Goal: Information Seeking & Learning: Understand process/instructions

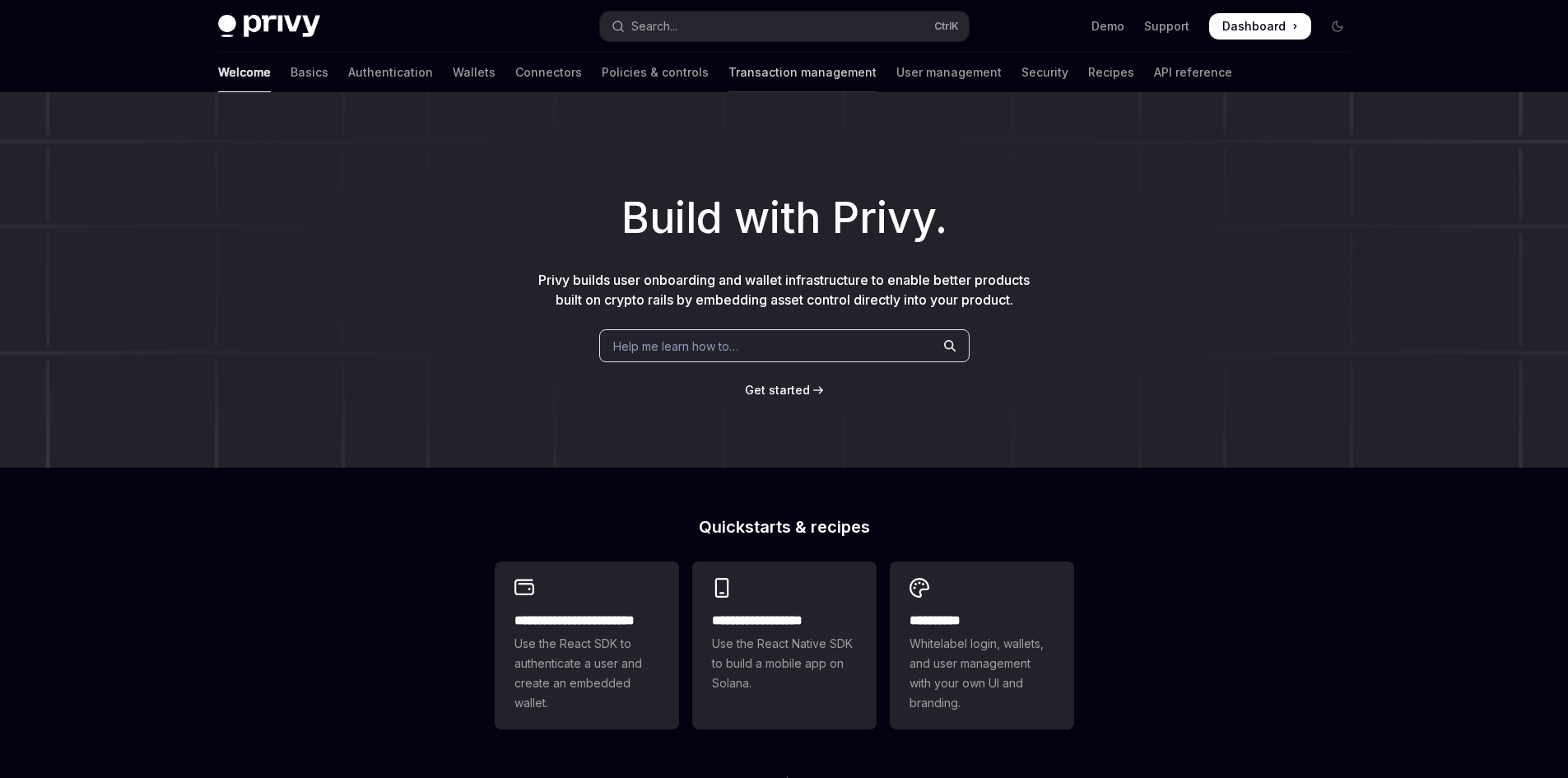
click at [729, 73] on link "Transaction management" at bounding box center [803, 72] width 148 height 40
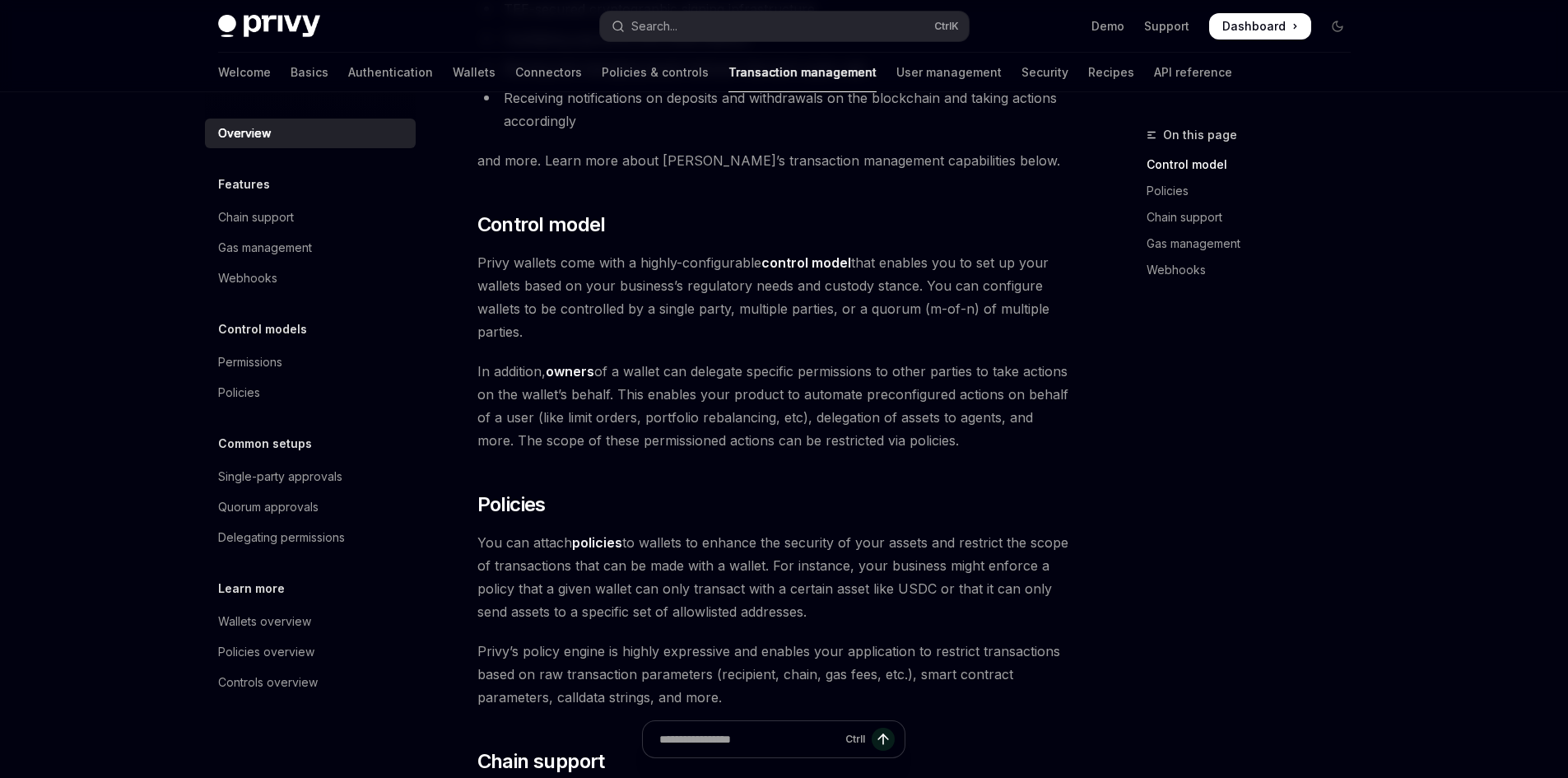
scroll to position [247, 0]
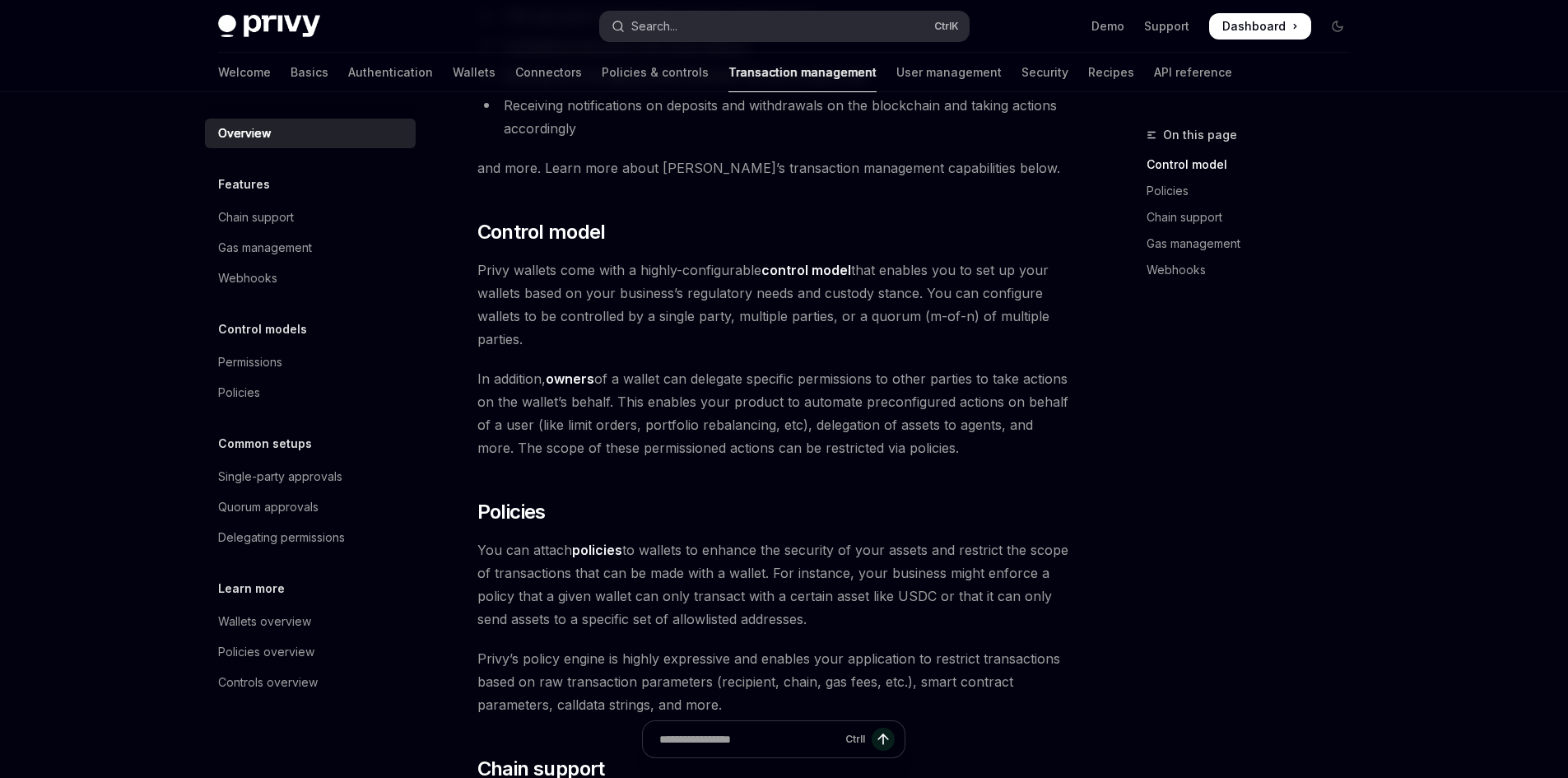
click at [826, 18] on button "Search... Ctrl K" at bounding box center [784, 26] width 368 height 29
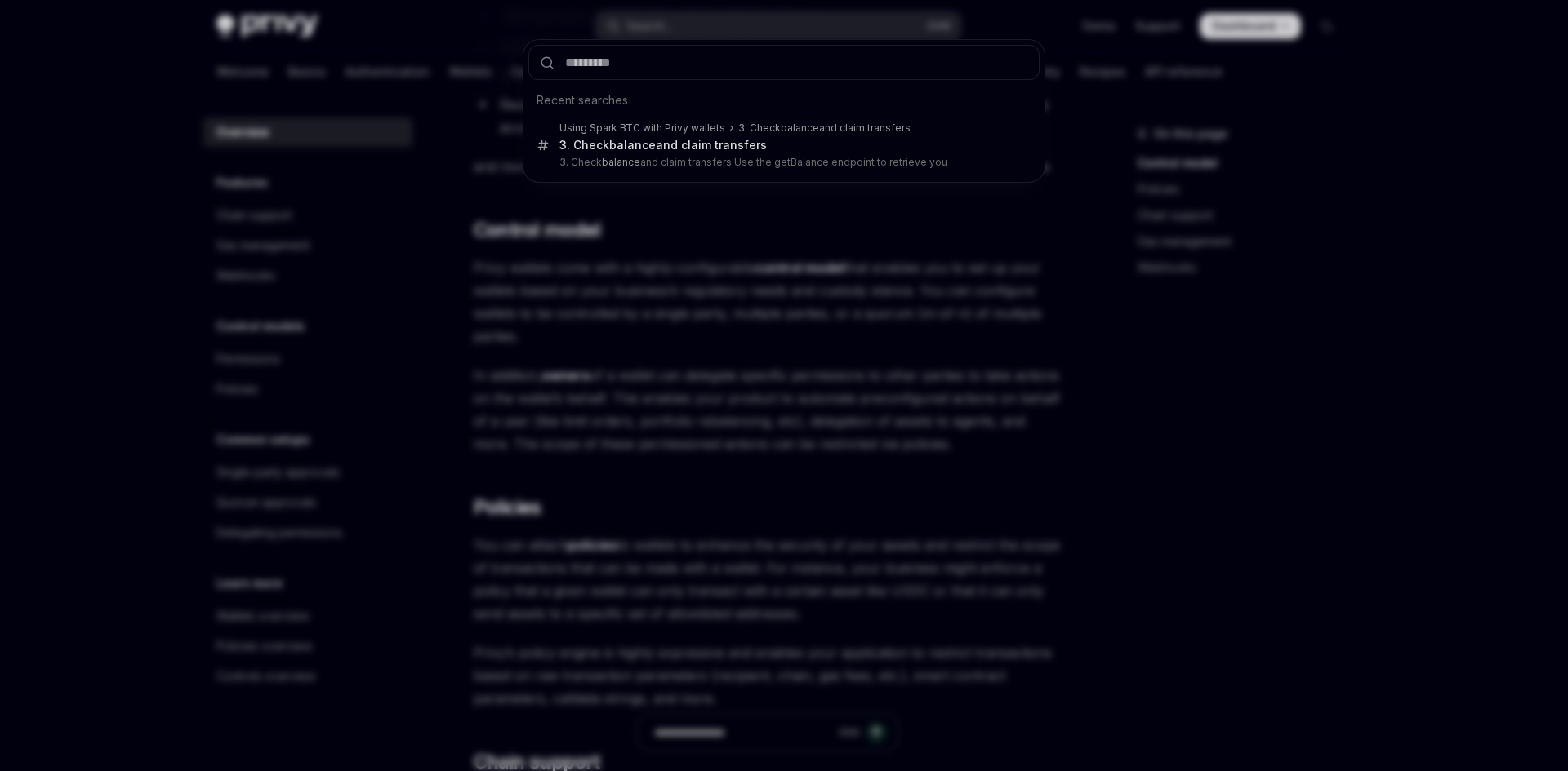
click at [1079, 110] on div "Recent searches Using Spark BTC with Privy wallets 3. Check balance and claim t…" at bounding box center [784, 386] width 1568 height 771
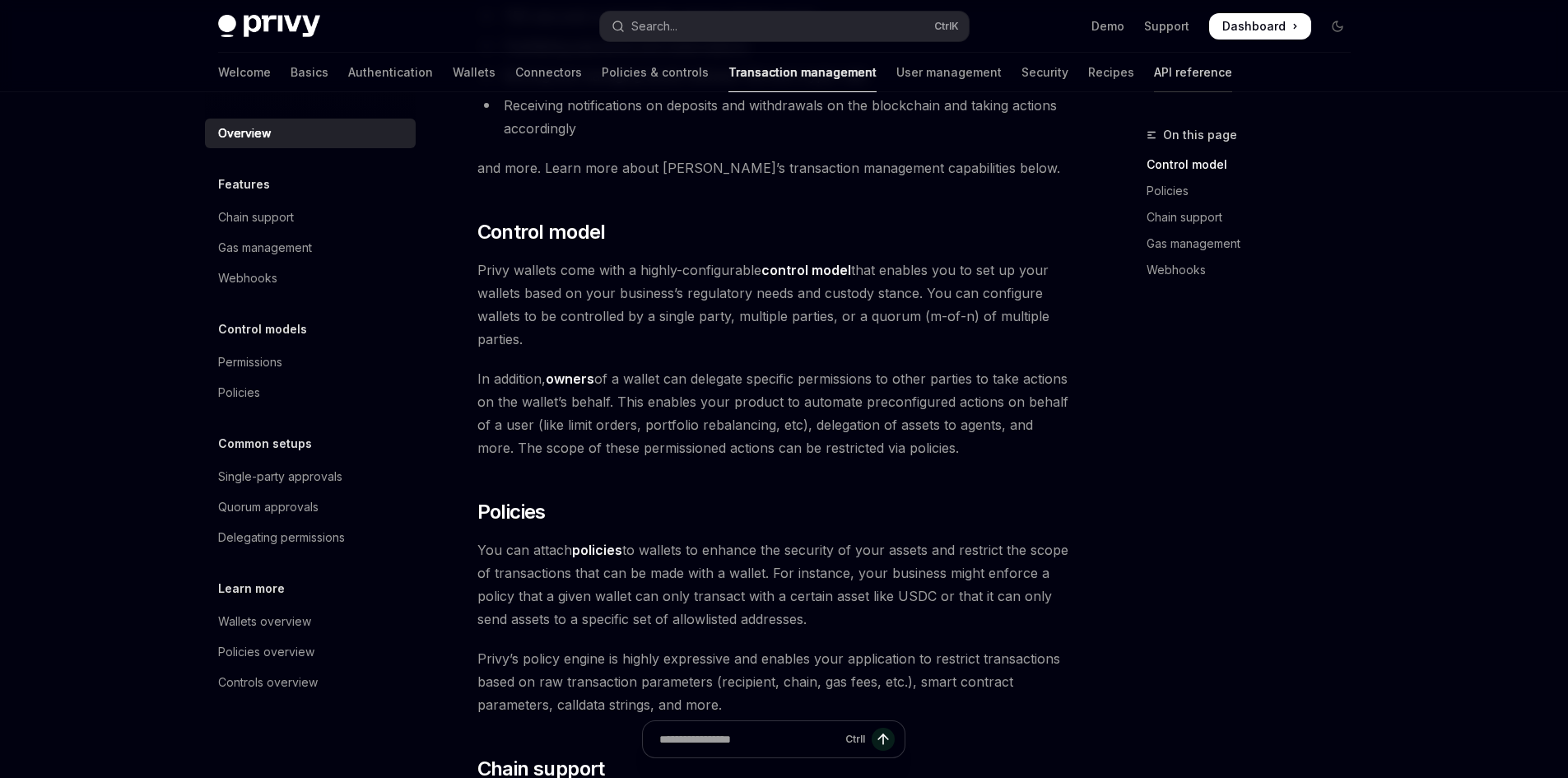
click at [1154, 83] on link "API reference" at bounding box center [1193, 72] width 78 height 40
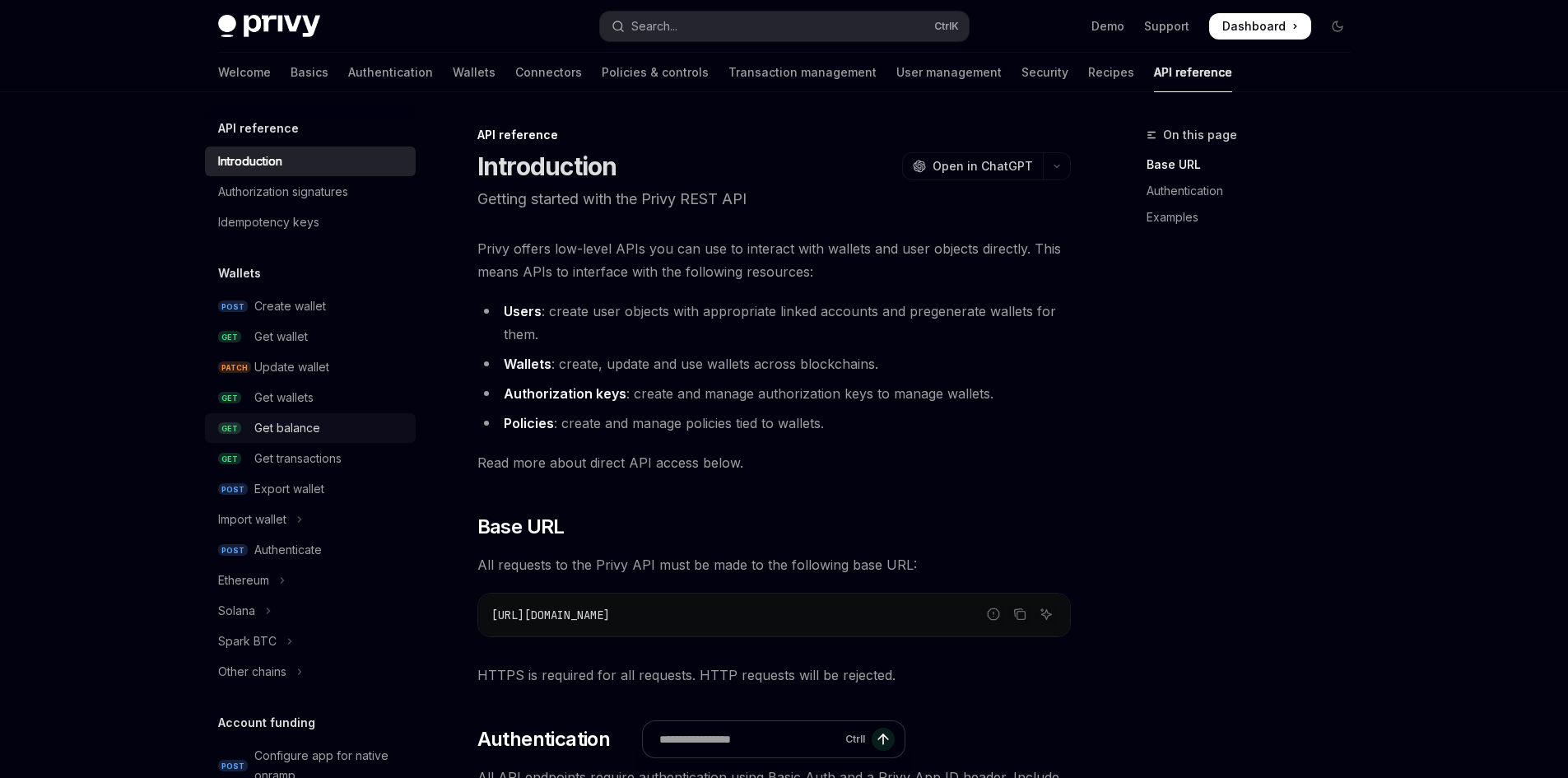
click at [323, 427] on div "Get balance" at bounding box center [331, 428] width 152 height 19
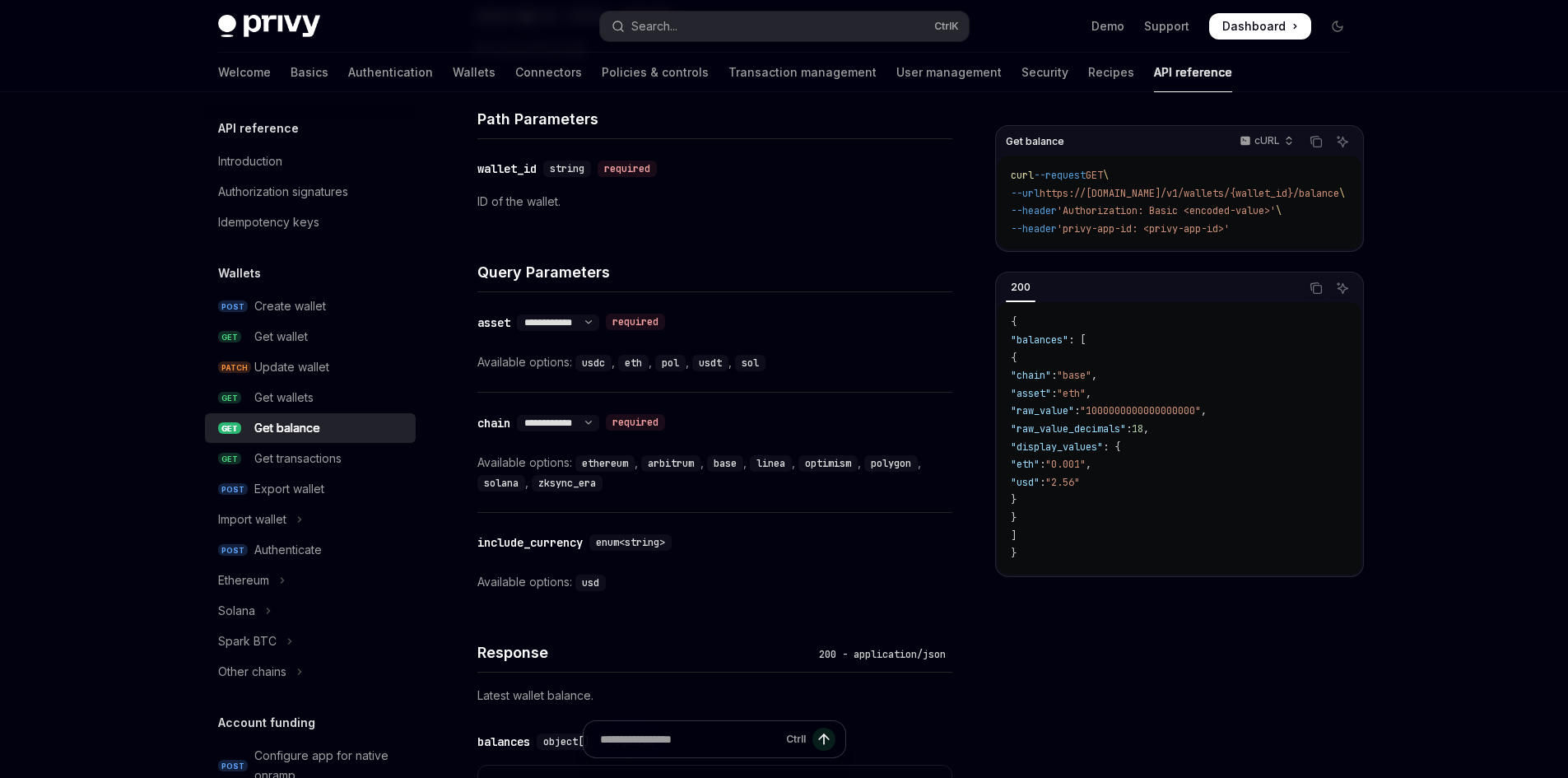
scroll to position [577, 0]
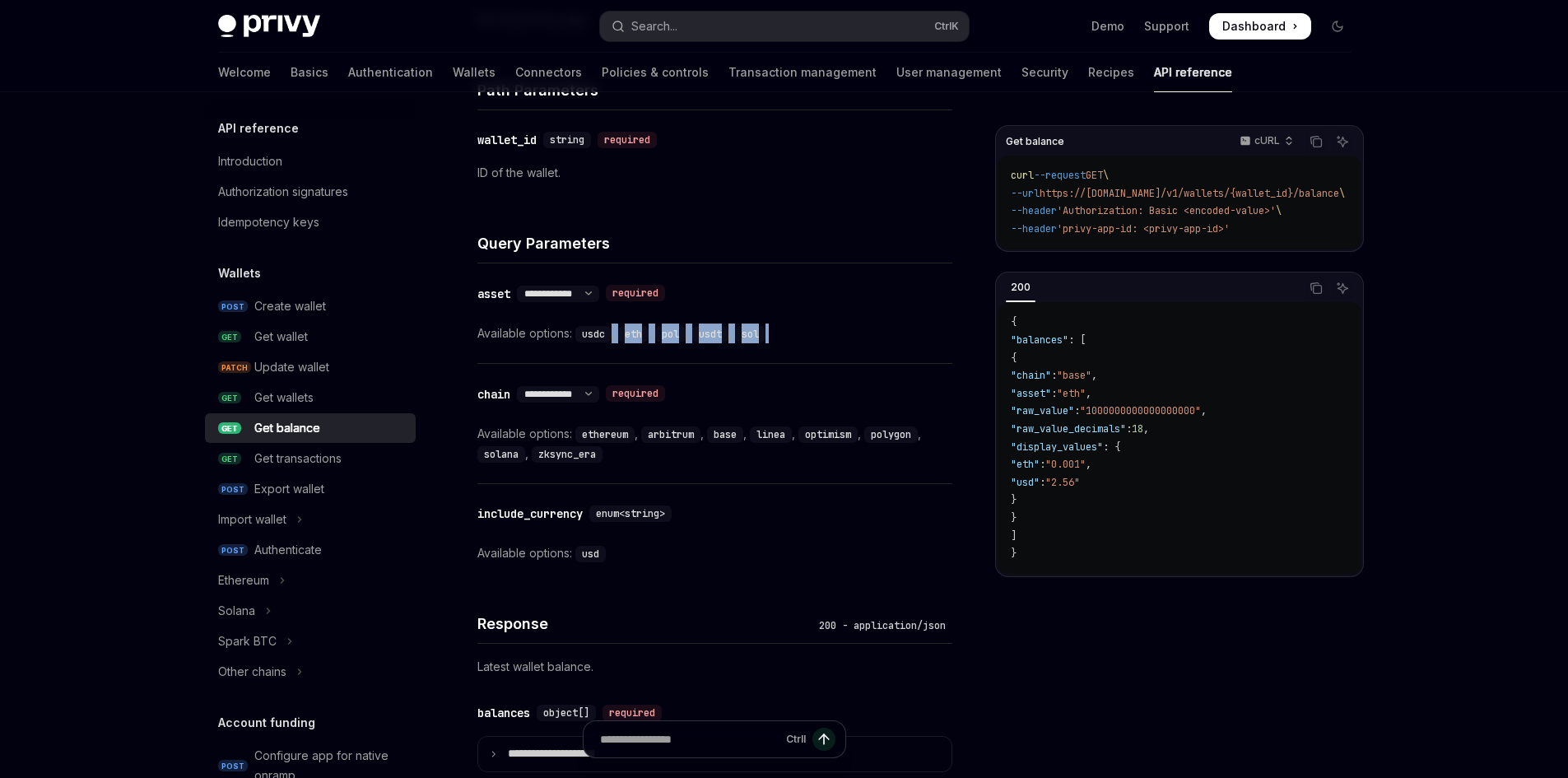
drag, startPoint x: 605, startPoint y: 339, endPoint x: 778, endPoint y: 340, distance: 173.0
click at [778, 340] on div "Available options: usdc , eth , pol , usdt , sol" at bounding box center [714, 334] width 475 height 19
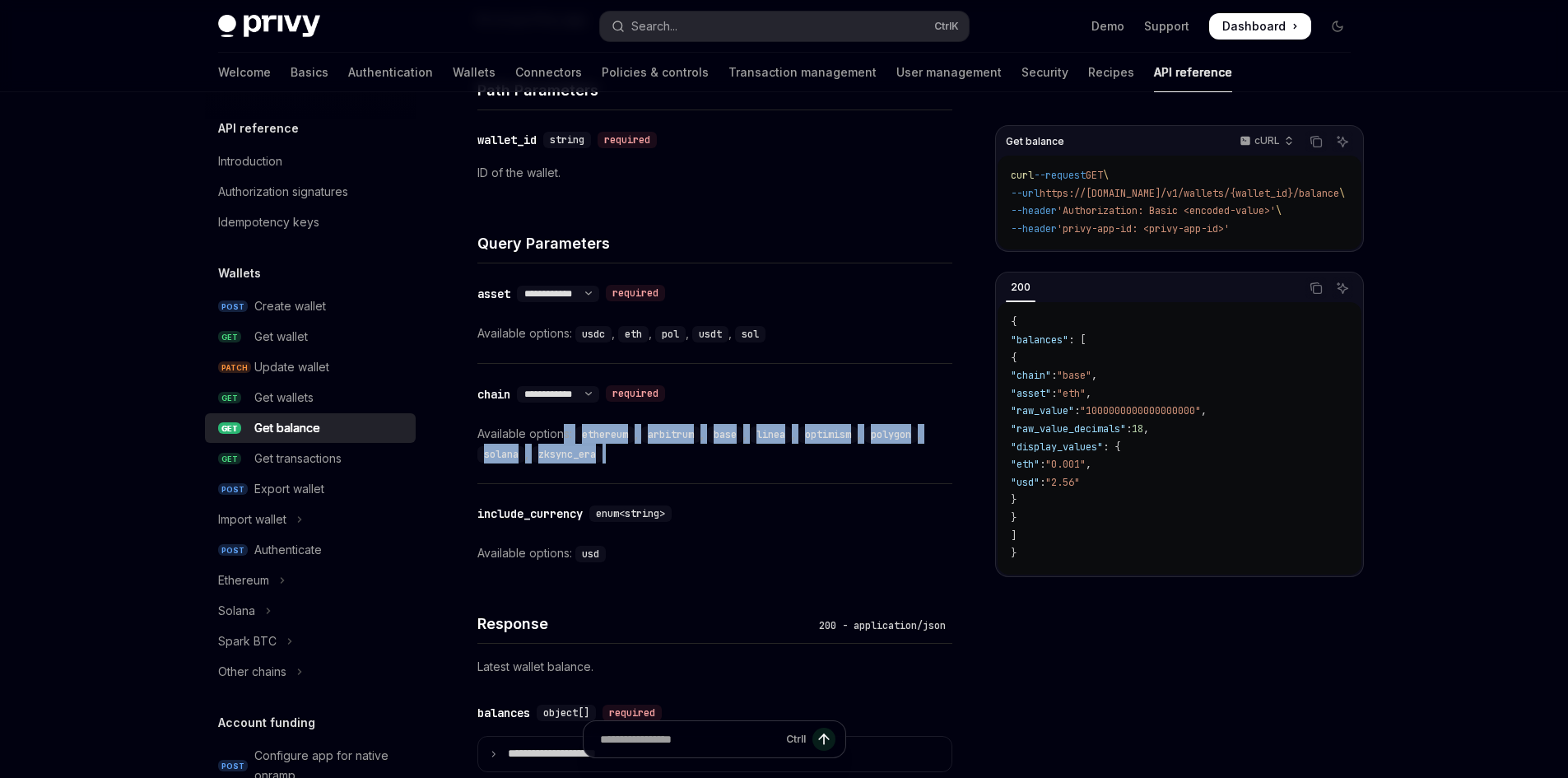
drag, startPoint x: 691, startPoint y: 457, endPoint x: 562, endPoint y: 437, distance: 130.5
click at [562, 437] on div "Available options: ethereum , arbitrum , base , linea , optimism , polygon , so…" at bounding box center [714, 443] width 475 height 40
click at [606, 444] on div "zksync_era" at bounding box center [569, 453] width 74 height 19
drag, startPoint x: 608, startPoint y: 444, endPoint x: 718, endPoint y: 452, distance: 110.3
click at [636, 441] on div "Available options: ethereum , arbitrum , base , linea , optimism , polygon , so…" at bounding box center [714, 443] width 475 height 40
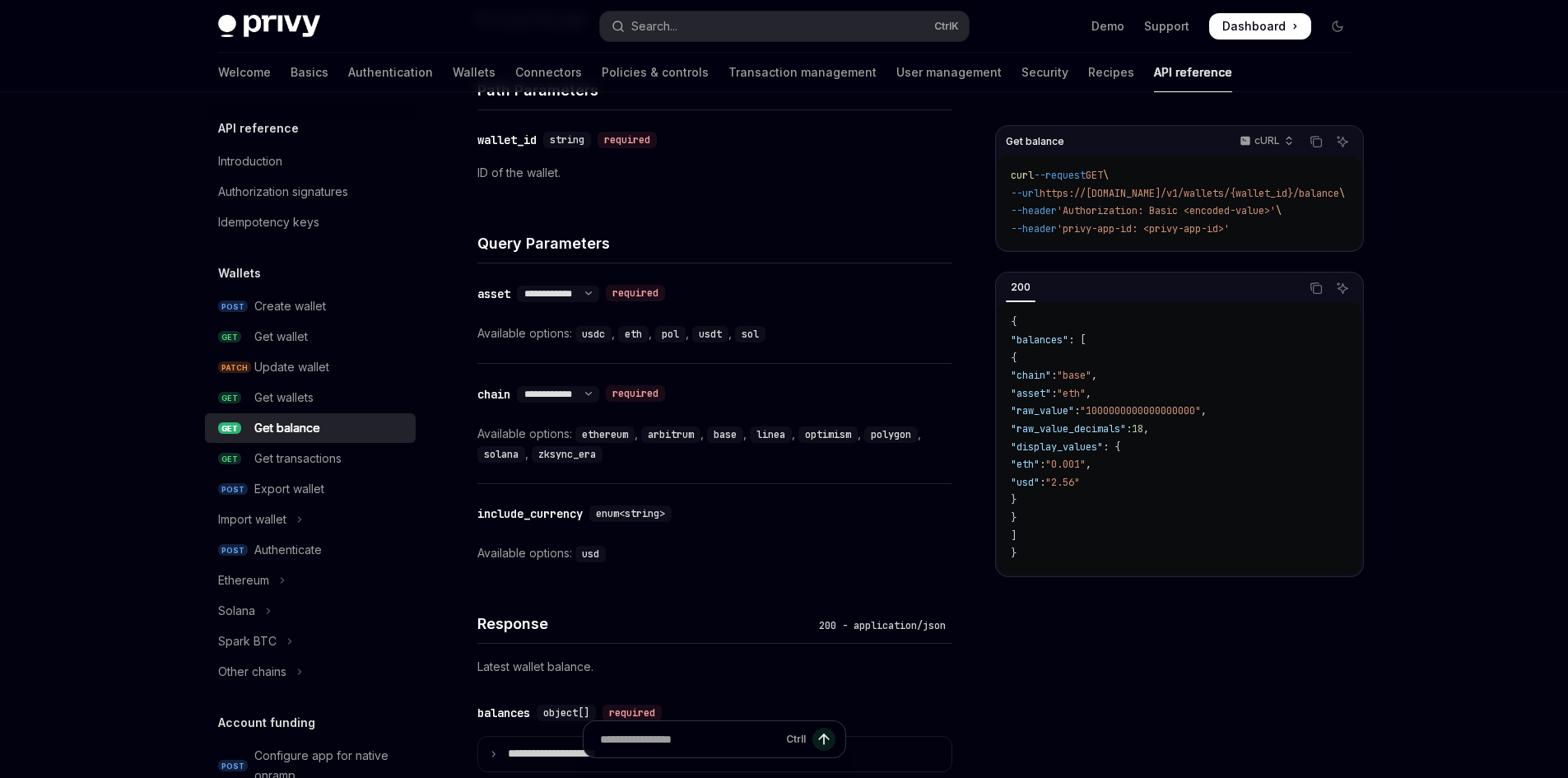
click at [736, 454] on div "Available options: ethereum , arbitrum , base , linea , optimism , polygon , so…" at bounding box center [714, 443] width 475 height 40
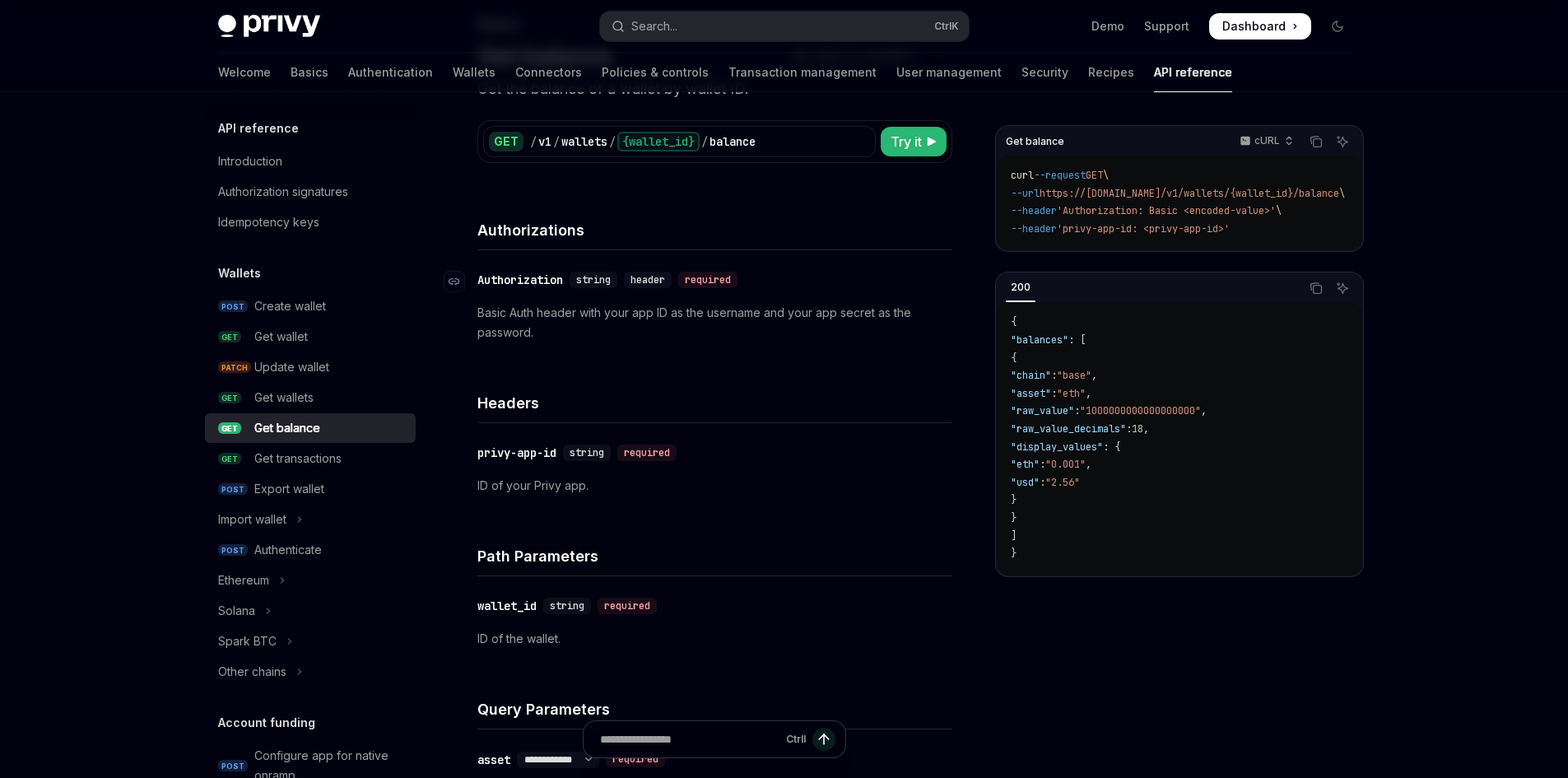
scroll to position [0, 0]
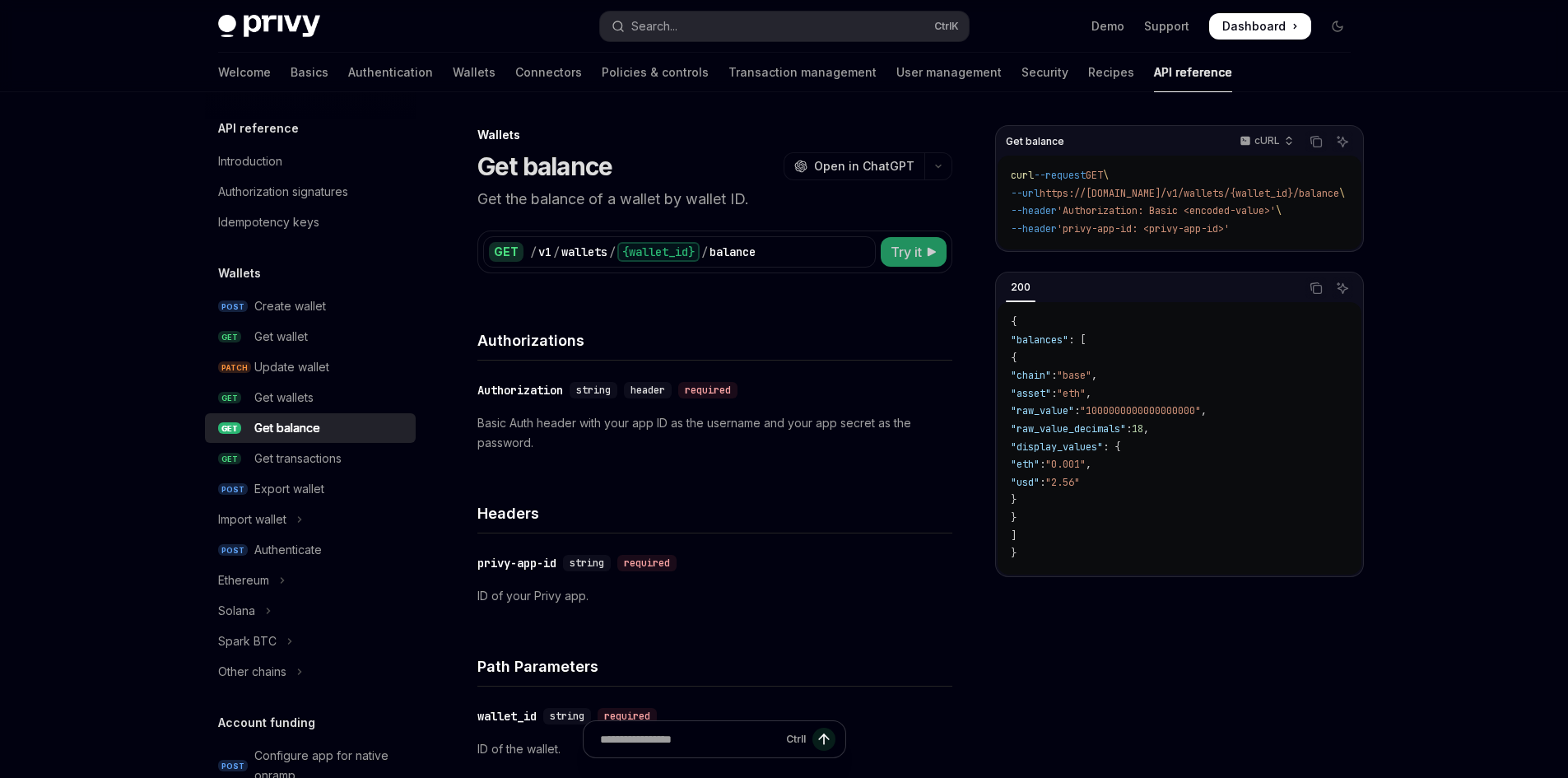
click at [893, 247] on span "Try it" at bounding box center [906, 252] width 31 height 19
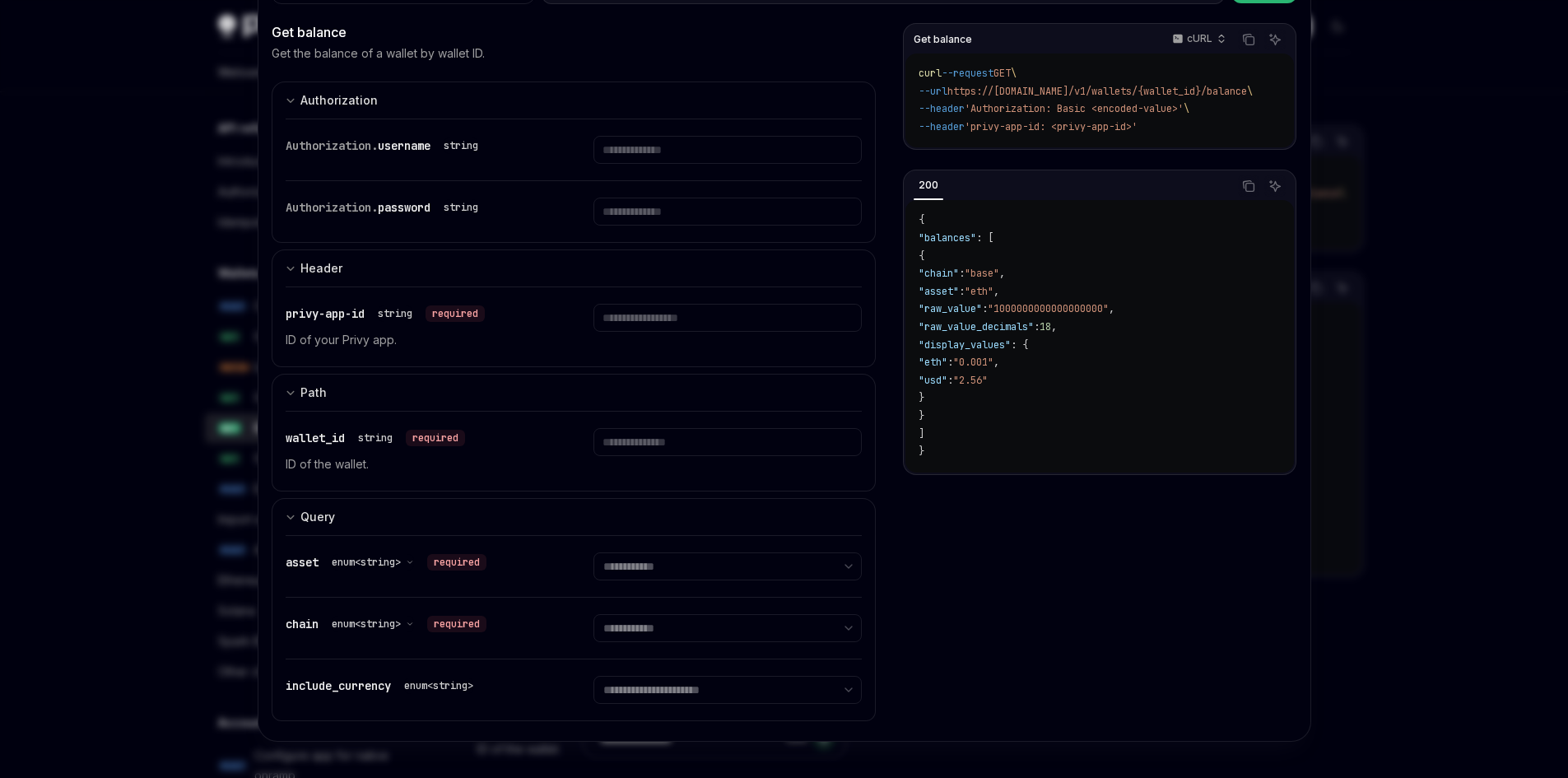
scroll to position [86, 0]
click at [706, 560] on select "**********" at bounding box center [728, 563] width 268 height 28
click at [1000, 631] on div "Get balance cURL Copy Ask AI curl --request GET \ --url https://[DOMAIN_NAME]/v…" at bounding box center [1099, 358] width 393 height 678
click at [625, 562] on select "**********" at bounding box center [728, 563] width 268 height 28
click at [389, 558] on span "enum<string>" at bounding box center [366, 559] width 69 height 14
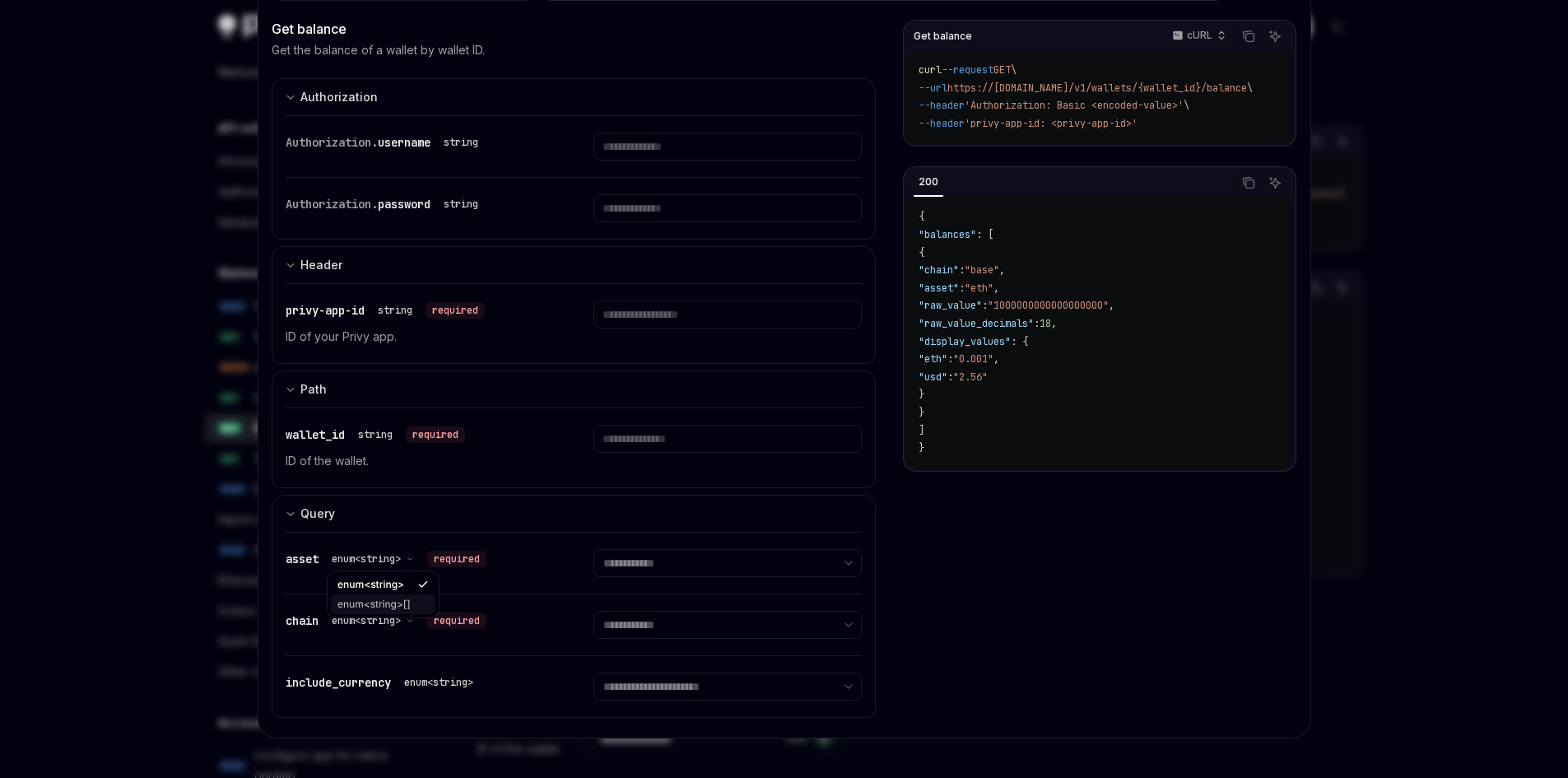
click at [408, 595] on div "enum<string>[]" at bounding box center [383, 604] width 105 height 19
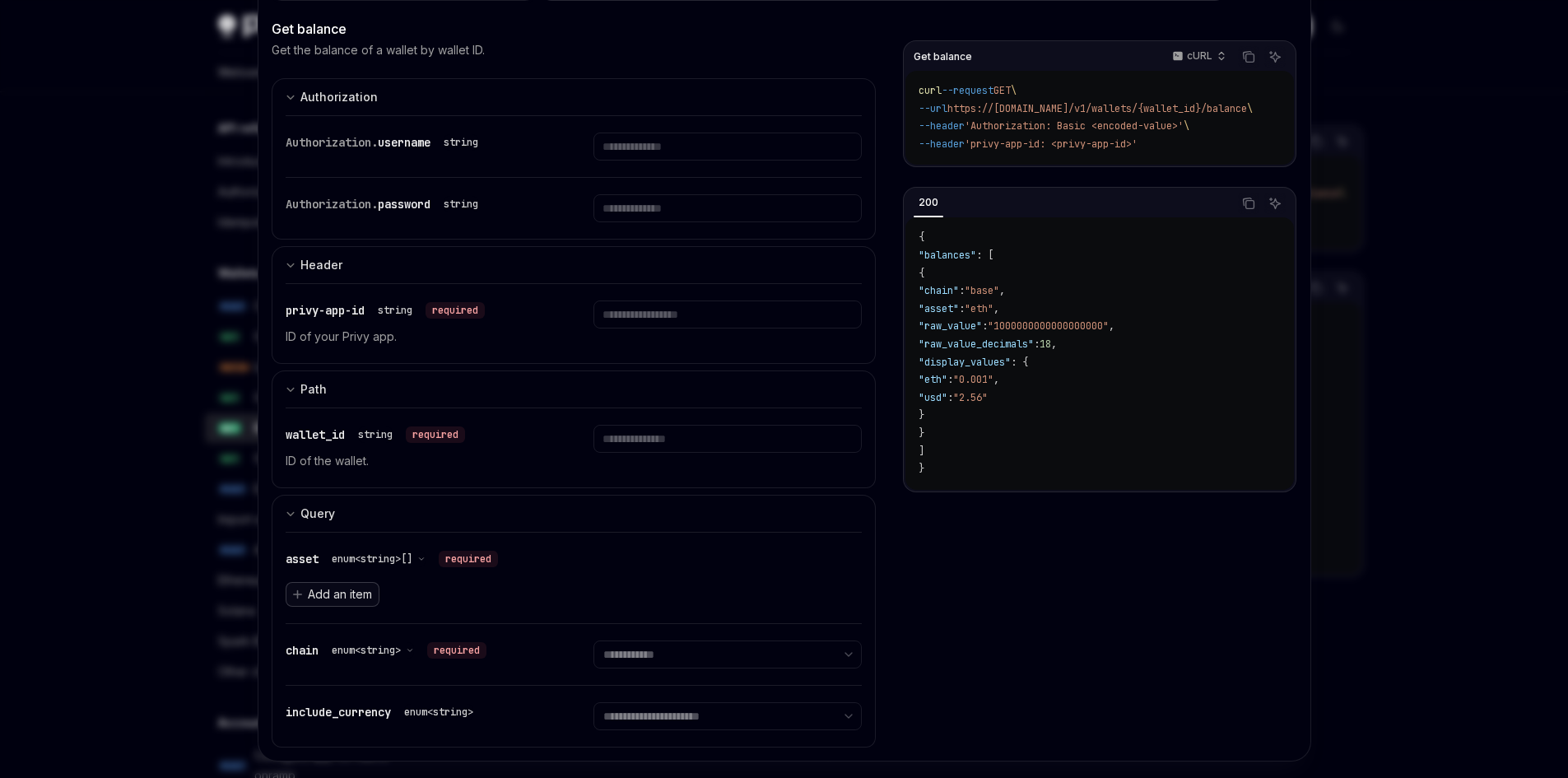
click at [359, 592] on span "Add an item" at bounding box center [340, 594] width 64 height 17
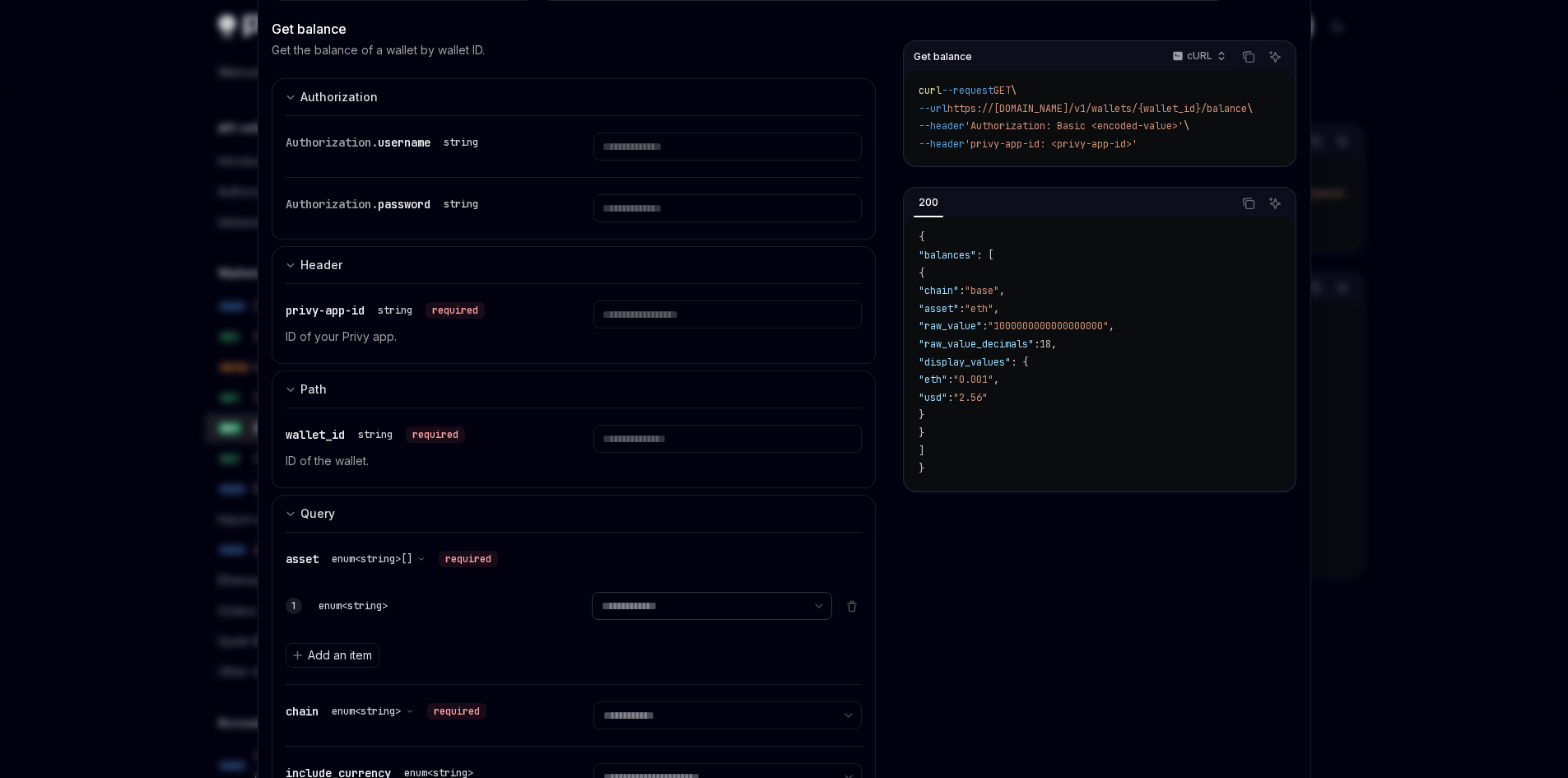
click at [745, 619] on select "**********" at bounding box center [712, 606] width 240 height 28
click at [509, 627] on div "**********" at bounding box center [575, 606] width 577 height 48
click at [846, 605] on icon "Delete item" at bounding box center [853, 607] width 14 height 14
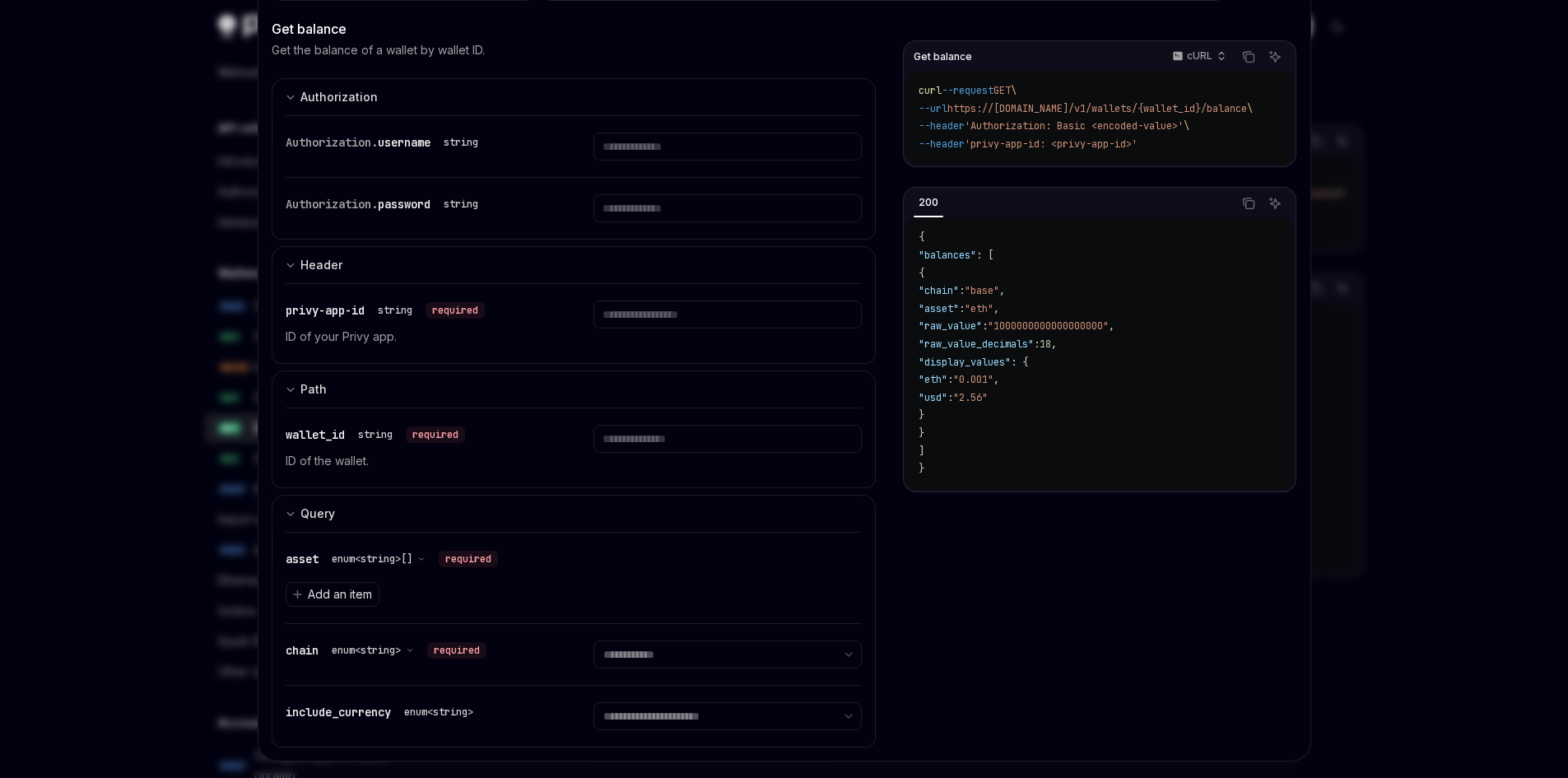
scroll to position [109, 0]
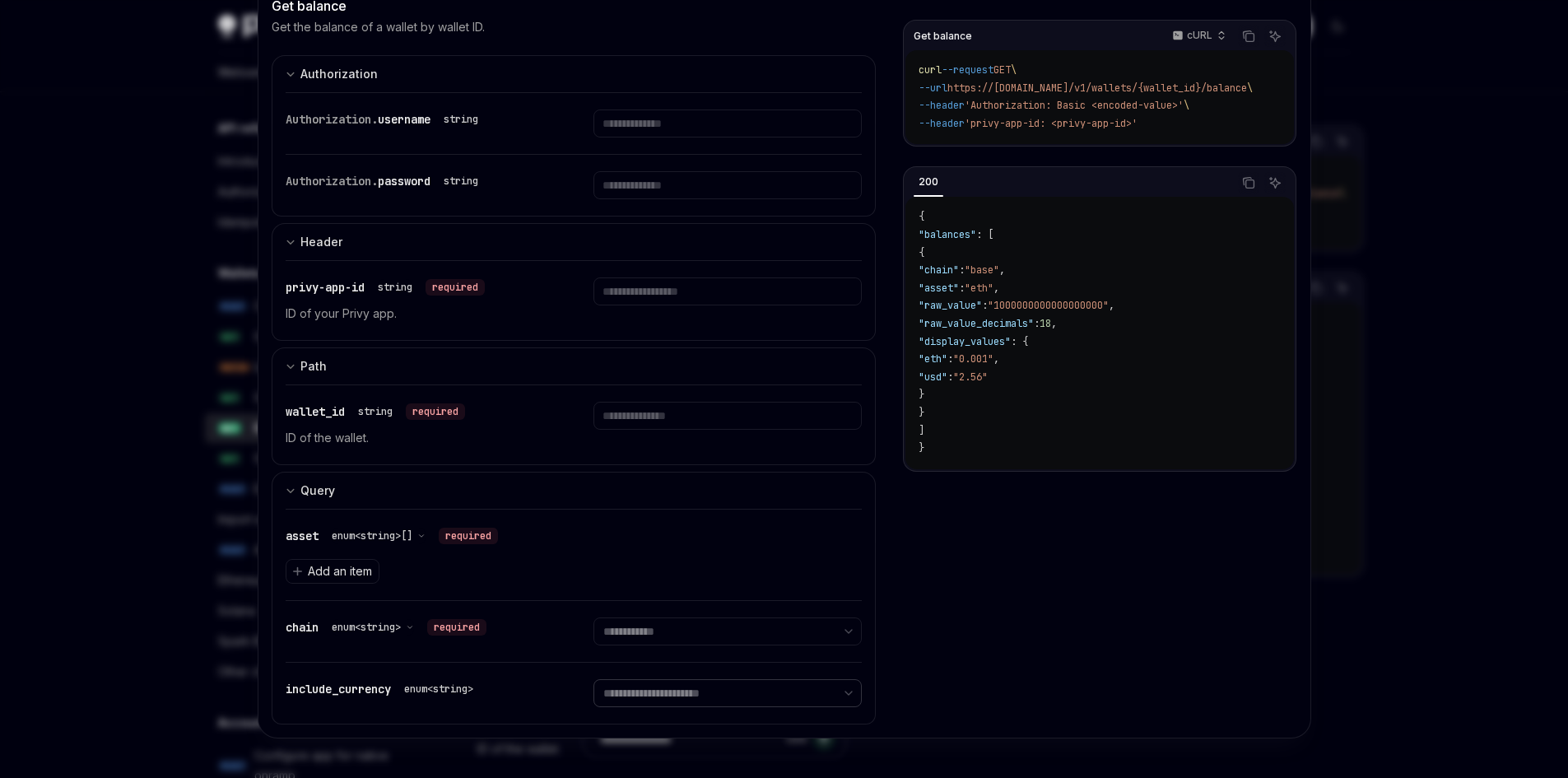
click at [712, 698] on select "**********" at bounding box center [728, 693] width 268 height 28
click at [933, 630] on div "Get balance cURL Copy Ask AI curl --request GET \ --url https://[DOMAIN_NAME]/v…" at bounding box center [1099, 358] width 393 height 678
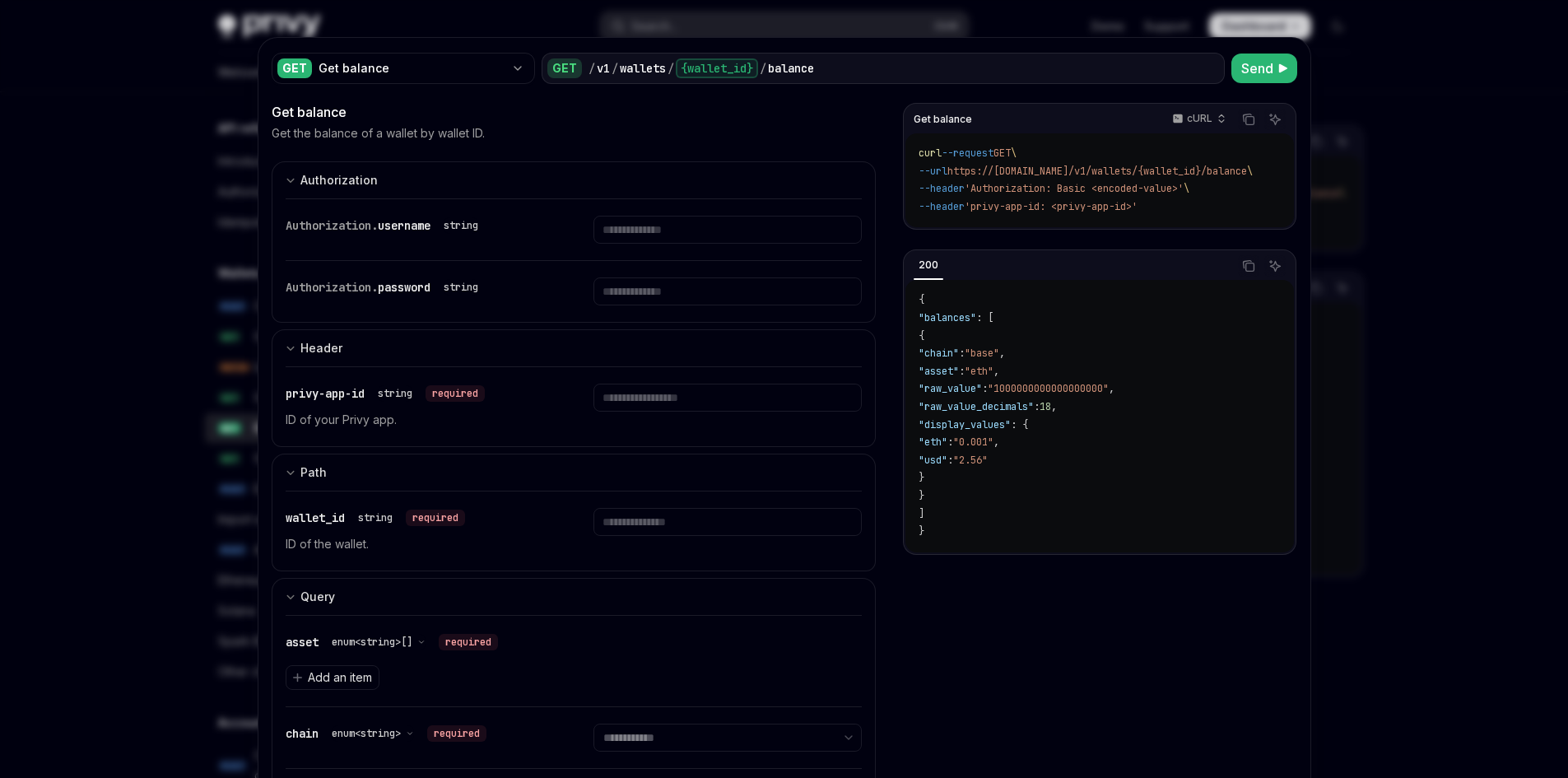
scroll to position [0, 0]
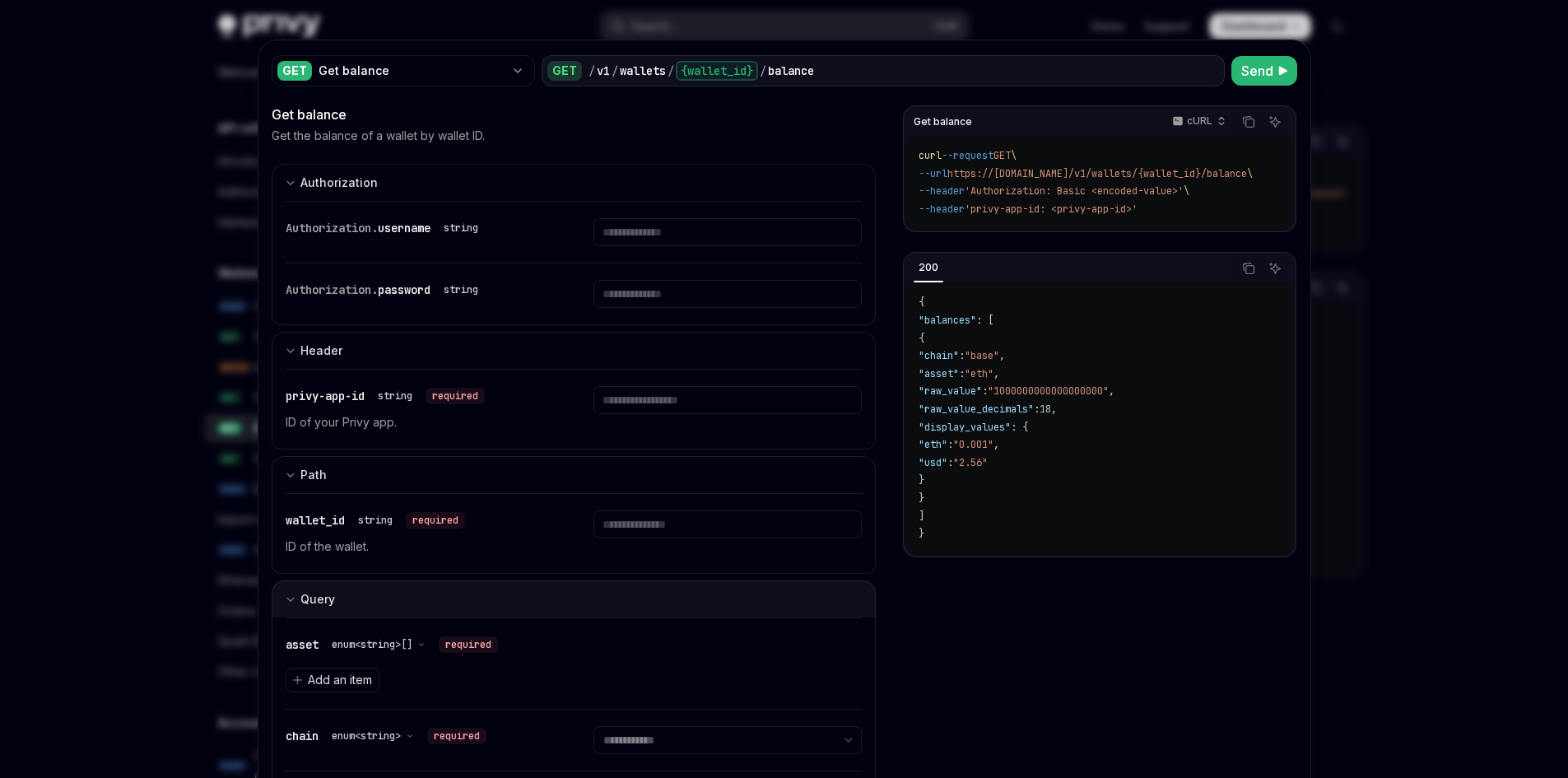
click at [310, 606] on div "Query" at bounding box center [318, 599] width 35 height 19
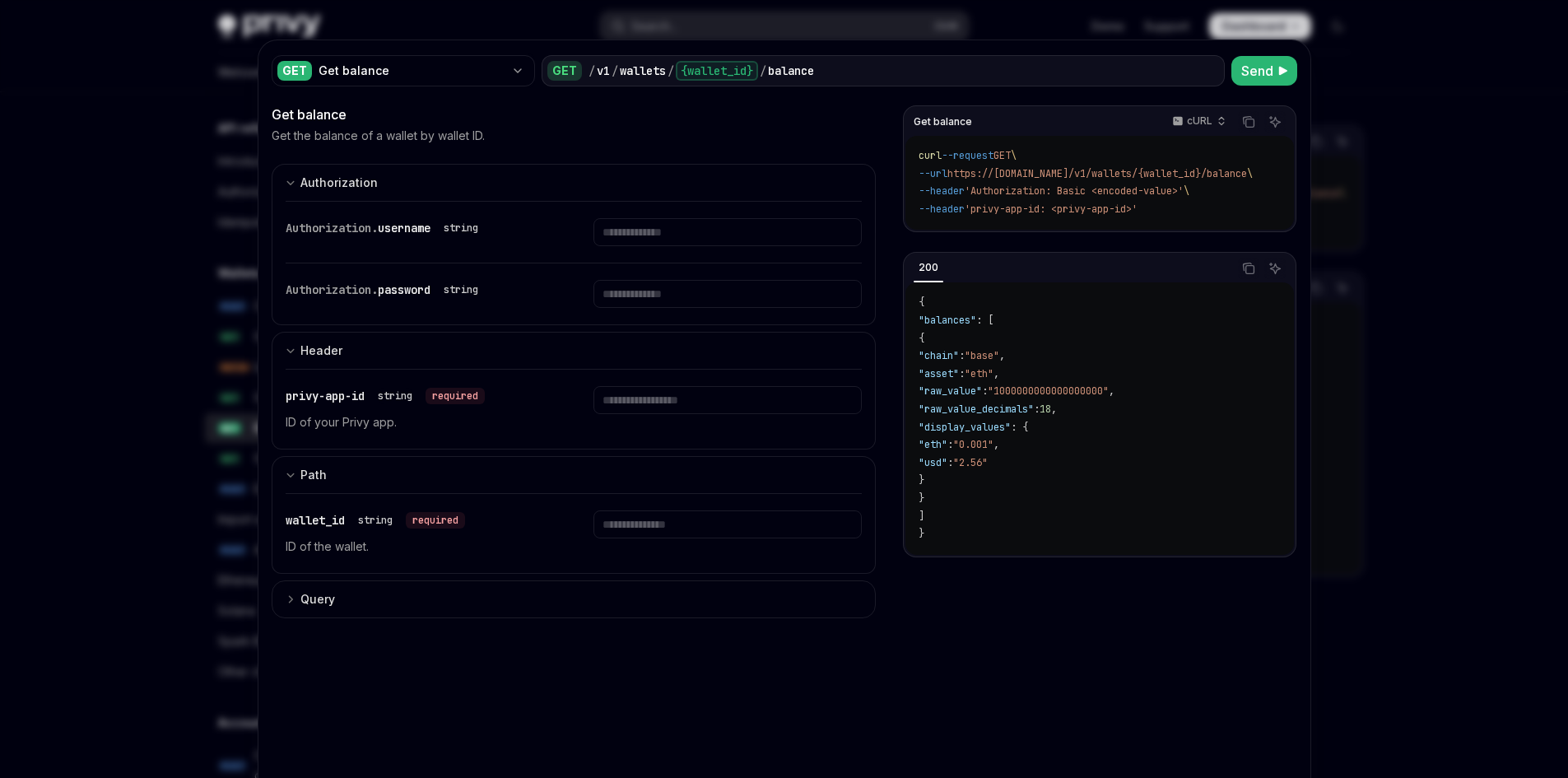
click at [1000, 326] on code "{ "balances" : [ { "chain" : "base" , "asset" : "eth" , "raw_value" : "10000000…" at bounding box center [1099, 418] width 362 height 249
drag, startPoint x: 993, startPoint y: 327, endPoint x: 993, endPoint y: 478, distance: 151.0
click at [993, 478] on code "{ "balances" : [ { "chain" : "base" , "asset" : "eth" , "raw_value" : "10000000…" at bounding box center [1099, 418] width 362 height 249
click at [994, 354] on code "{ "balances" : [ { "chain" : "base" , "asset" : "eth" , "raw_value" : "10000000…" at bounding box center [1099, 418] width 362 height 249
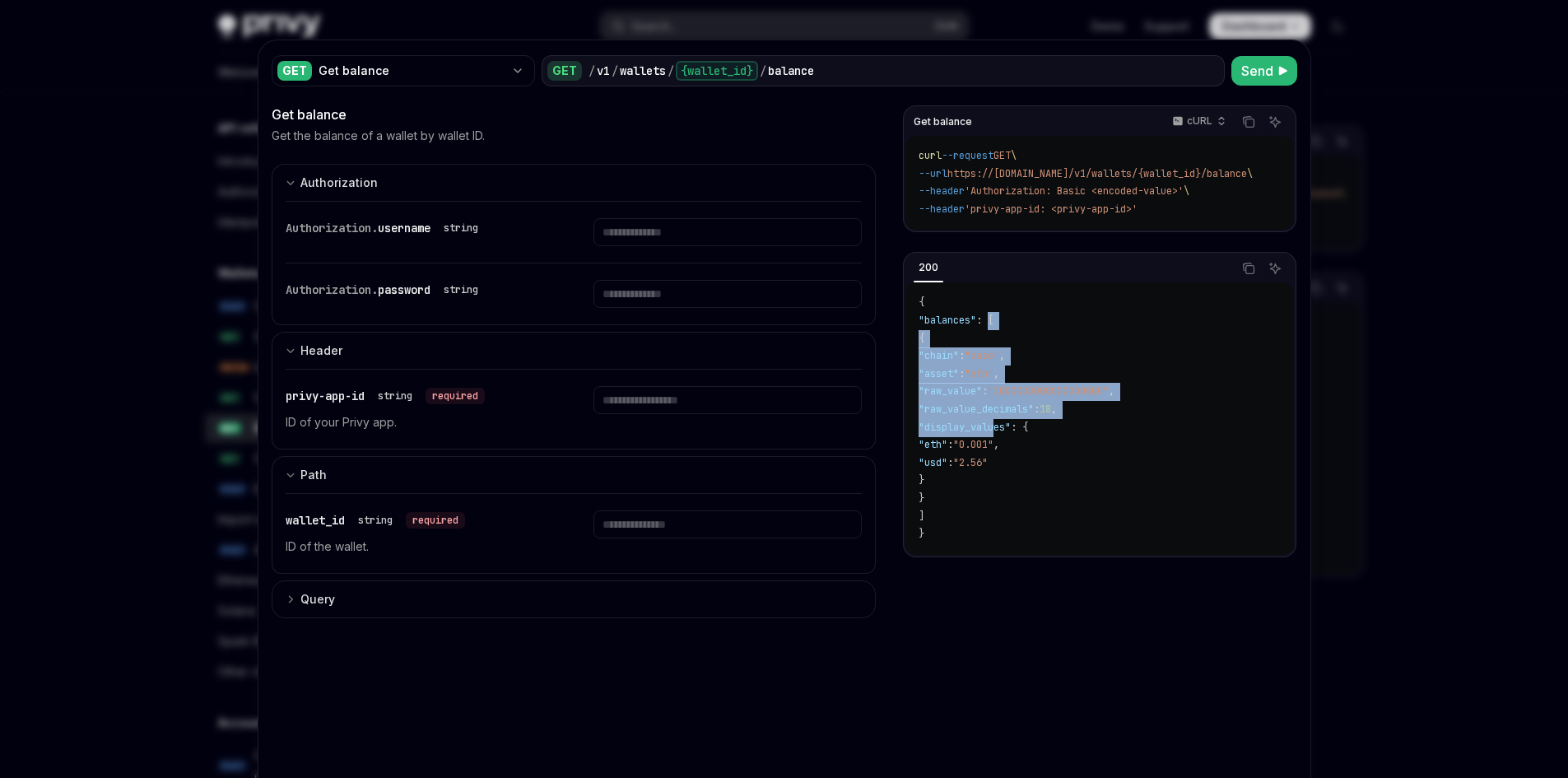
drag, startPoint x: 995, startPoint y: 328, endPoint x: 988, endPoint y: 456, distance: 128.2
click at [989, 450] on code "{ "balances" : [ { "chain" : "base" , "asset" : "eth" , "raw_value" : "10000000…" at bounding box center [1099, 418] width 362 height 249
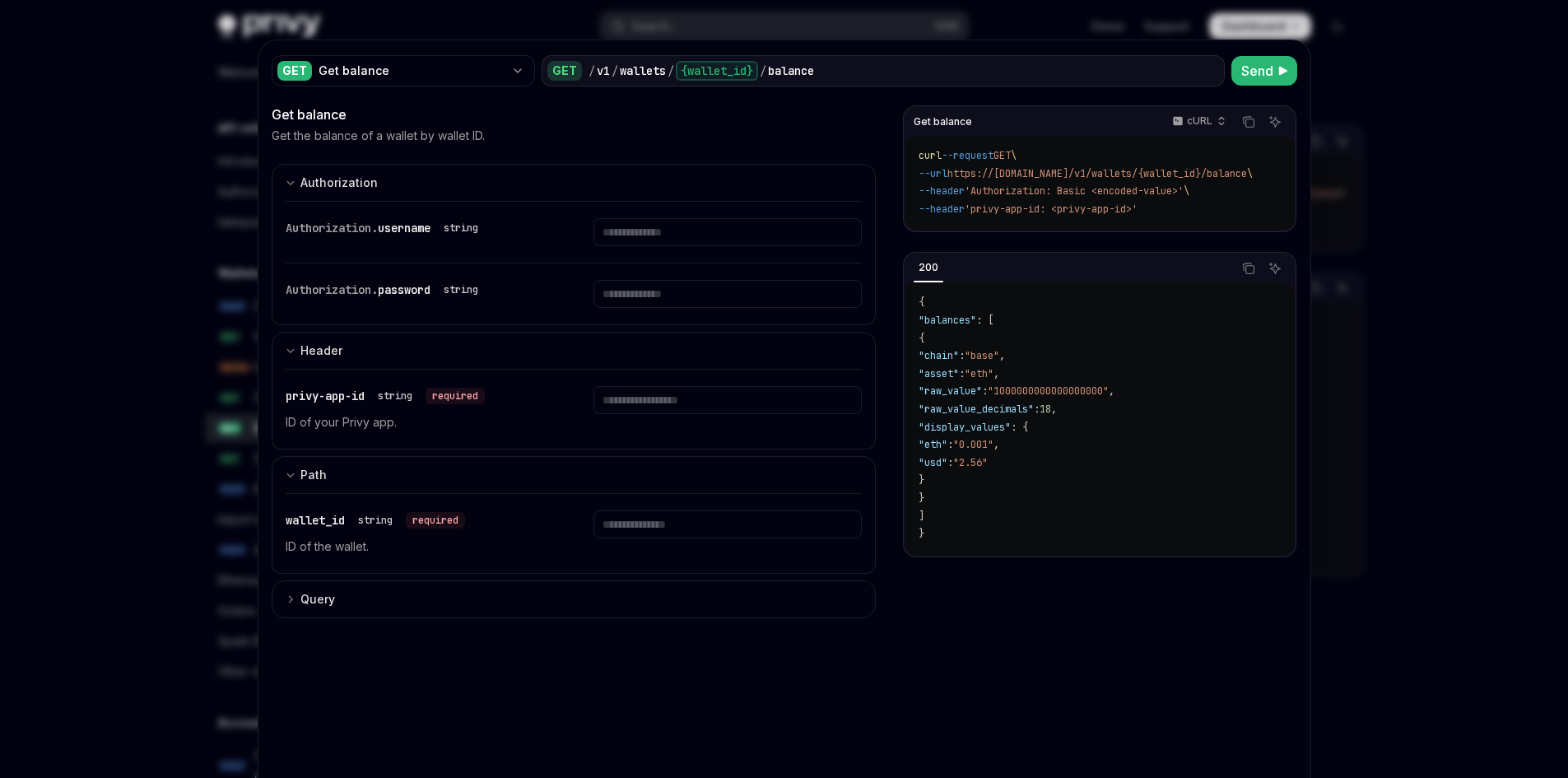
click at [985, 490] on code "{ "balances" : [ { "chain" : "base" , "asset" : "eth" , "raw_value" : "10000000…" at bounding box center [1099, 418] width 362 height 249
click at [976, 500] on code "{ "balances" : [ { "chain" : "base" , "asset" : "eth" , "raw_value" : "10000000…" at bounding box center [1099, 418] width 362 height 249
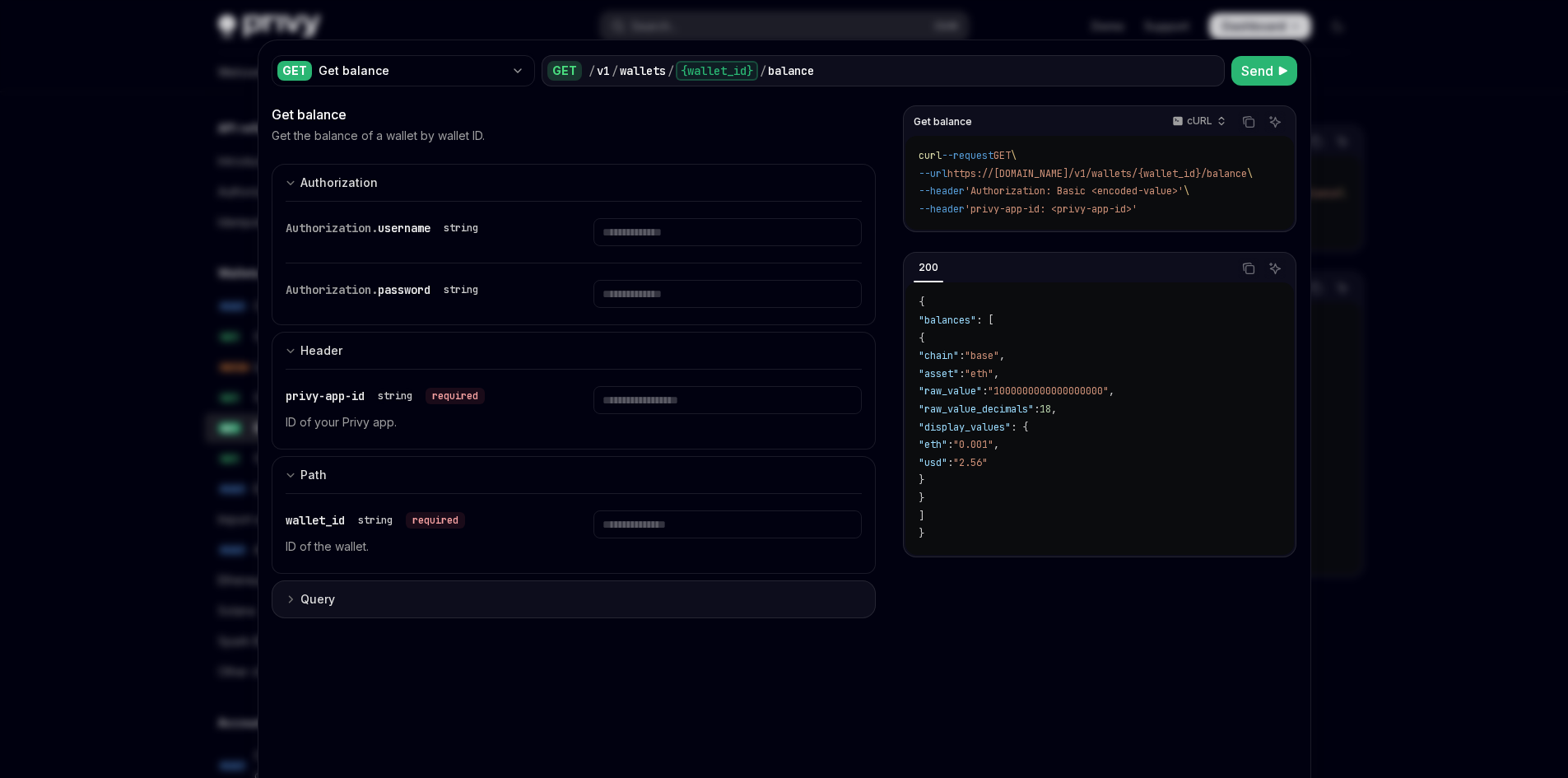
click at [360, 600] on button "Query" at bounding box center [574, 599] width 605 height 38
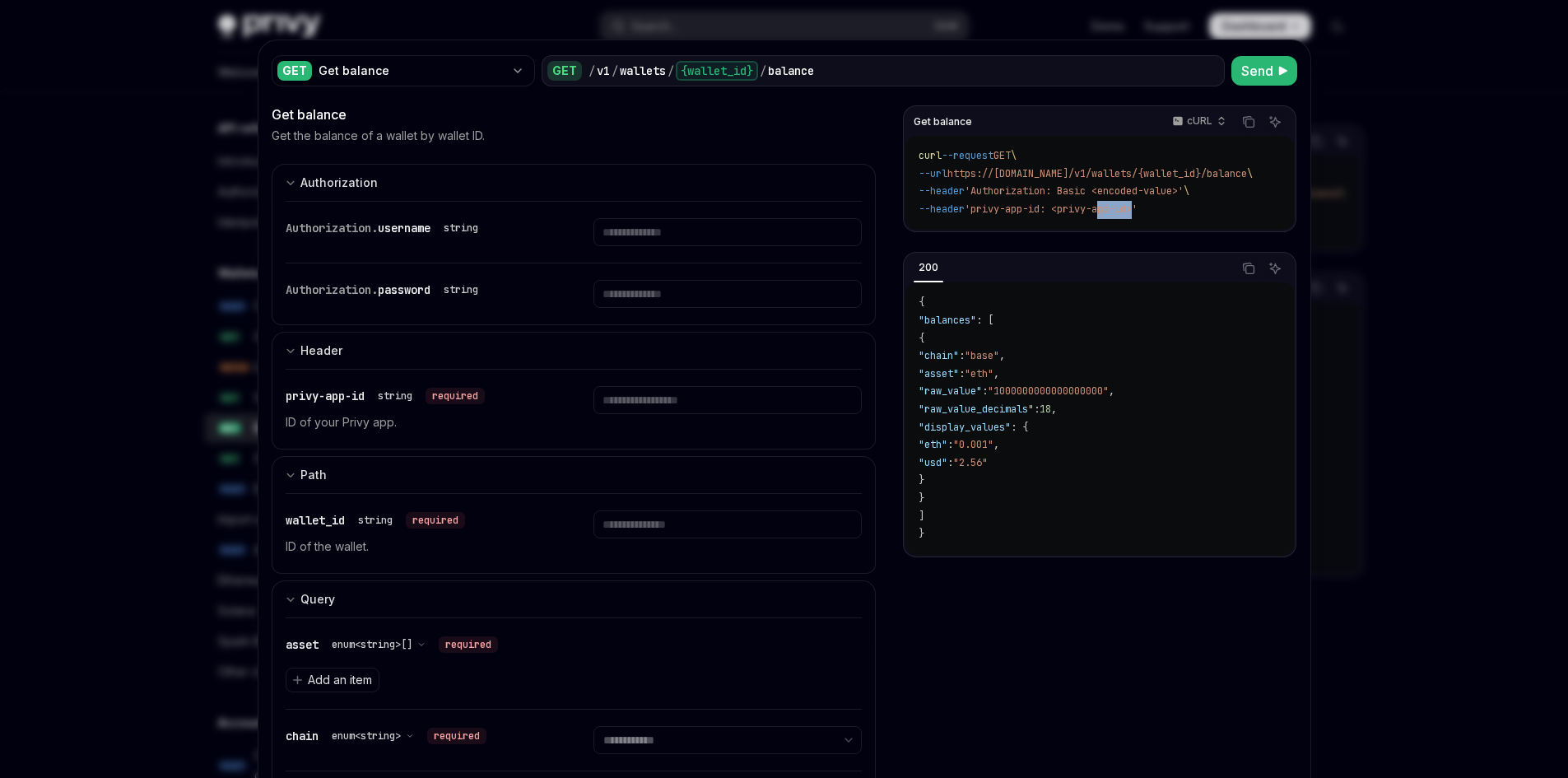
drag, startPoint x: 1110, startPoint y: 228, endPoint x: 1145, endPoint y: 230, distance: 35.1
click at [1145, 230] on div "curl --request GET \ --url https://[DOMAIN_NAME]/v1/wallets/{wallet_id}/balance…" at bounding box center [1099, 183] width 388 height 94
click at [1164, 213] on code "curl --request GET \ --url https://[DOMAIN_NAME]/v1/wallets/{wallet_id}/balance…" at bounding box center [1105, 183] width 373 height 71
drag, startPoint x: 1161, startPoint y: 213, endPoint x: 1133, endPoint y: 213, distance: 28.0
click at [1133, 213] on code "curl --request GET \ --url https://[DOMAIN_NAME]/v1/wallets/{wallet_id}/balance…" at bounding box center [1105, 183] width 373 height 71
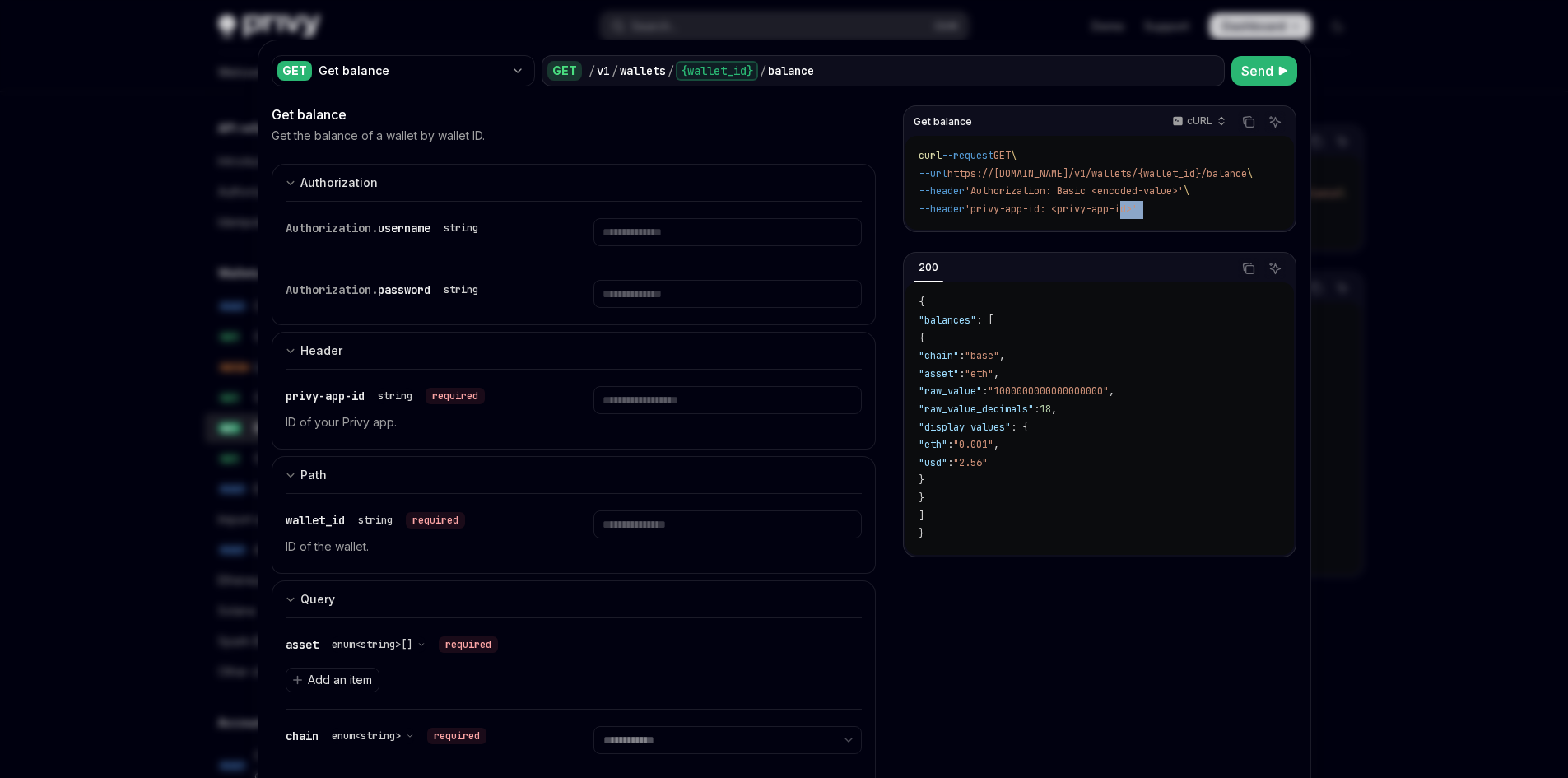
click at [1133, 213] on span "'privy-app-id: <privy-app-id>'" at bounding box center [1052, 209] width 173 height 14
drag, startPoint x: 1146, startPoint y: 211, endPoint x: 992, endPoint y: 208, distance: 154.0
click at [993, 208] on span "'privy-app-id: <privy-app-id>'" at bounding box center [1052, 209] width 173 height 14
click at [990, 208] on span "'privy-app-id: <privy-app-id>'" at bounding box center [1052, 209] width 173 height 14
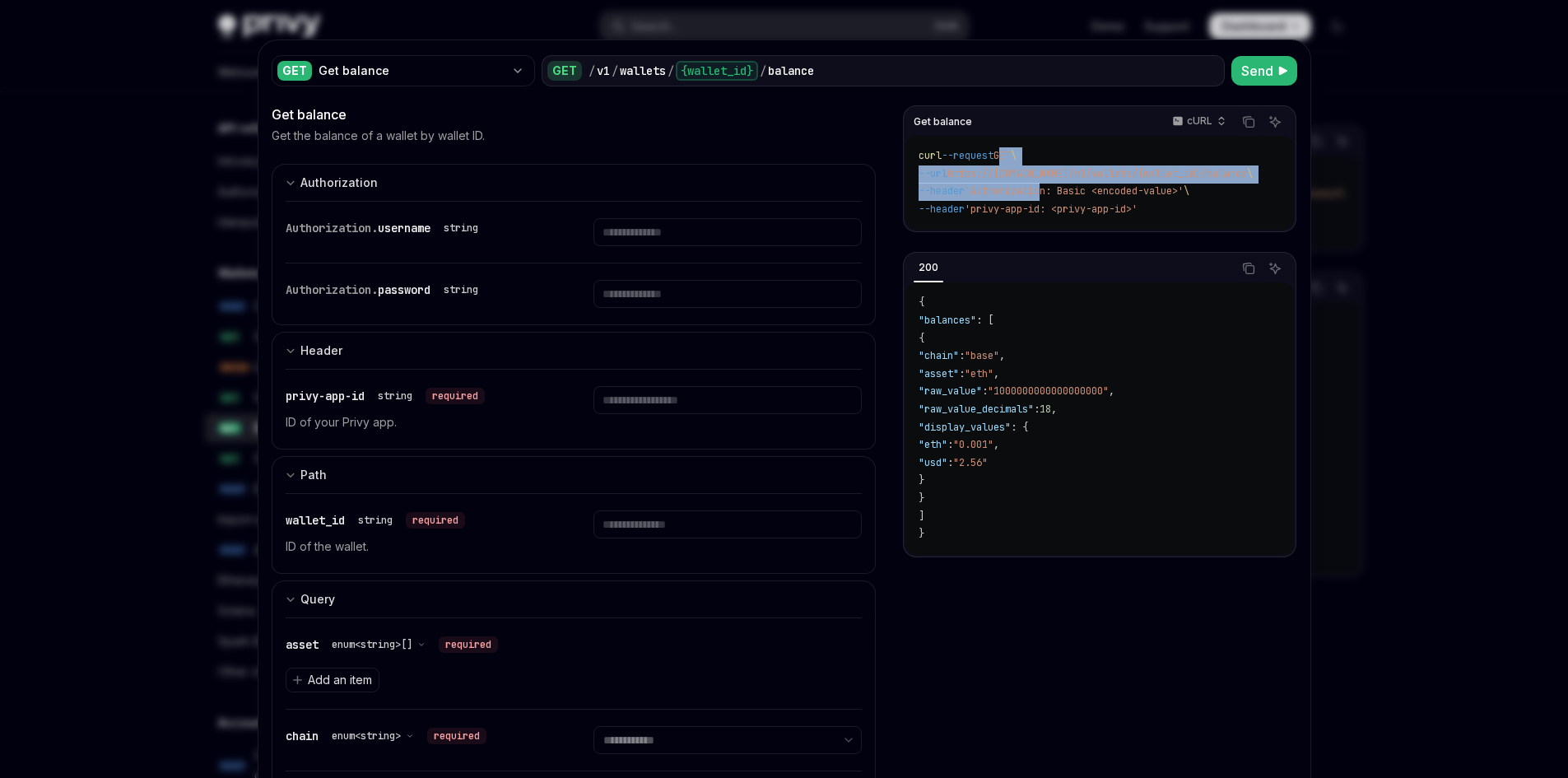
drag, startPoint x: 1001, startPoint y: 148, endPoint x: 1052, endPoint y: 191, distance: 66.7
click at [1052, 191] on code "curl --request GET \ --url https://[DOMAIN_NAME]/v1/wallets/{wallet_id}/balance…" at bounding box center [1105, 183] width 373 height 71
click at [1052, 191] on span "'Authorization: Basic <encoded-value>'" at bounding box center [1074, 192] width 219 height 14
drag, startPoint x: 1177, startPoint y: 211, endPoint x: 903, endPoint y: 156, distance: 279.5
click at [906, 156] on div "curl --request GET \ --url https://[DOMAIN_NAME]/v1/wallets/{wallet_id}/balance…" at bounding box center [1099, 183] width 388 height 94
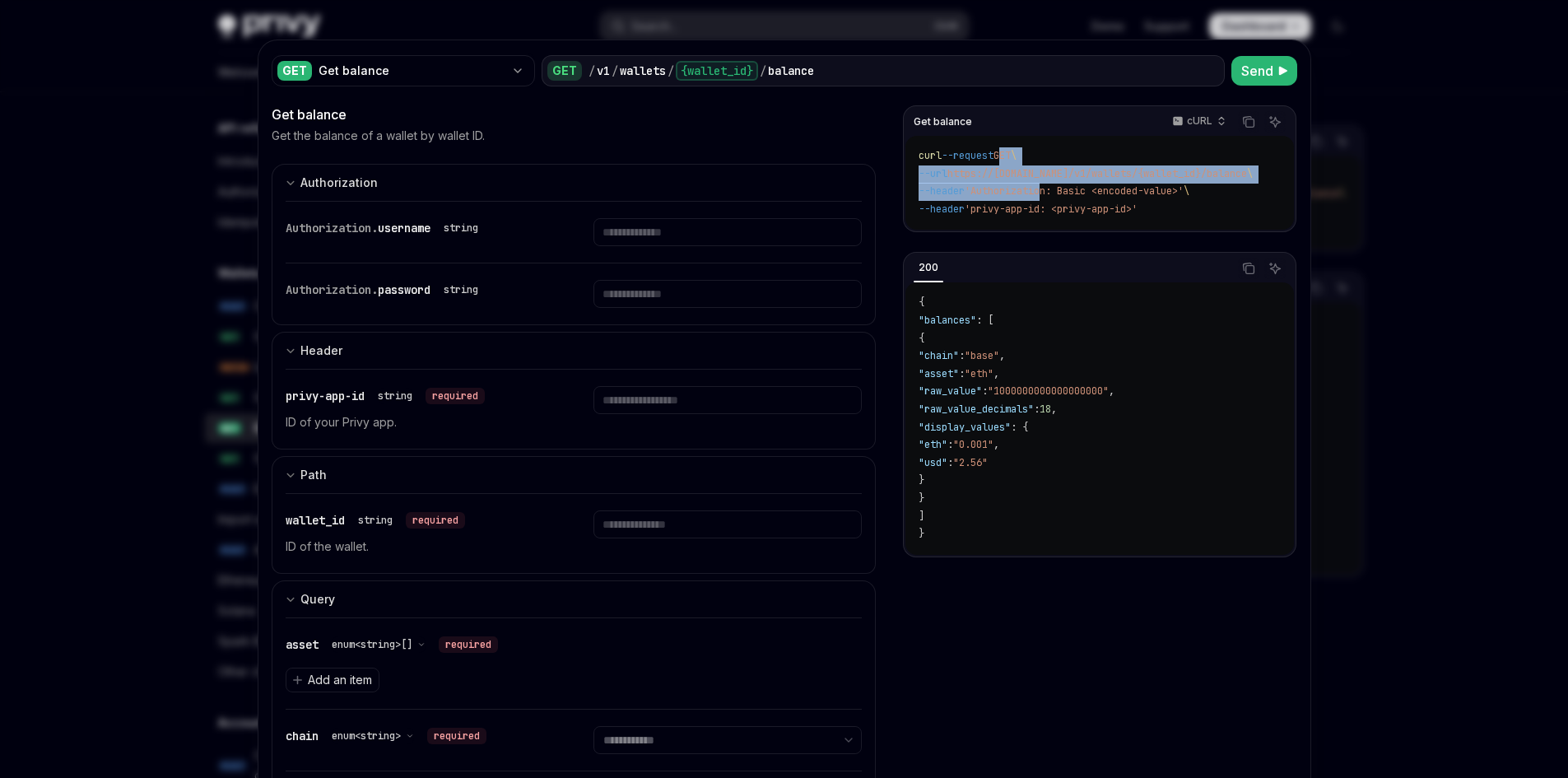
click at [1048, 217] on code "curl --request GET \ --url https://[DOMAIN_NAME]/v1/wallets/{wallet_id}/balance…" at bounding box center [1105, 183] width 373 height 71
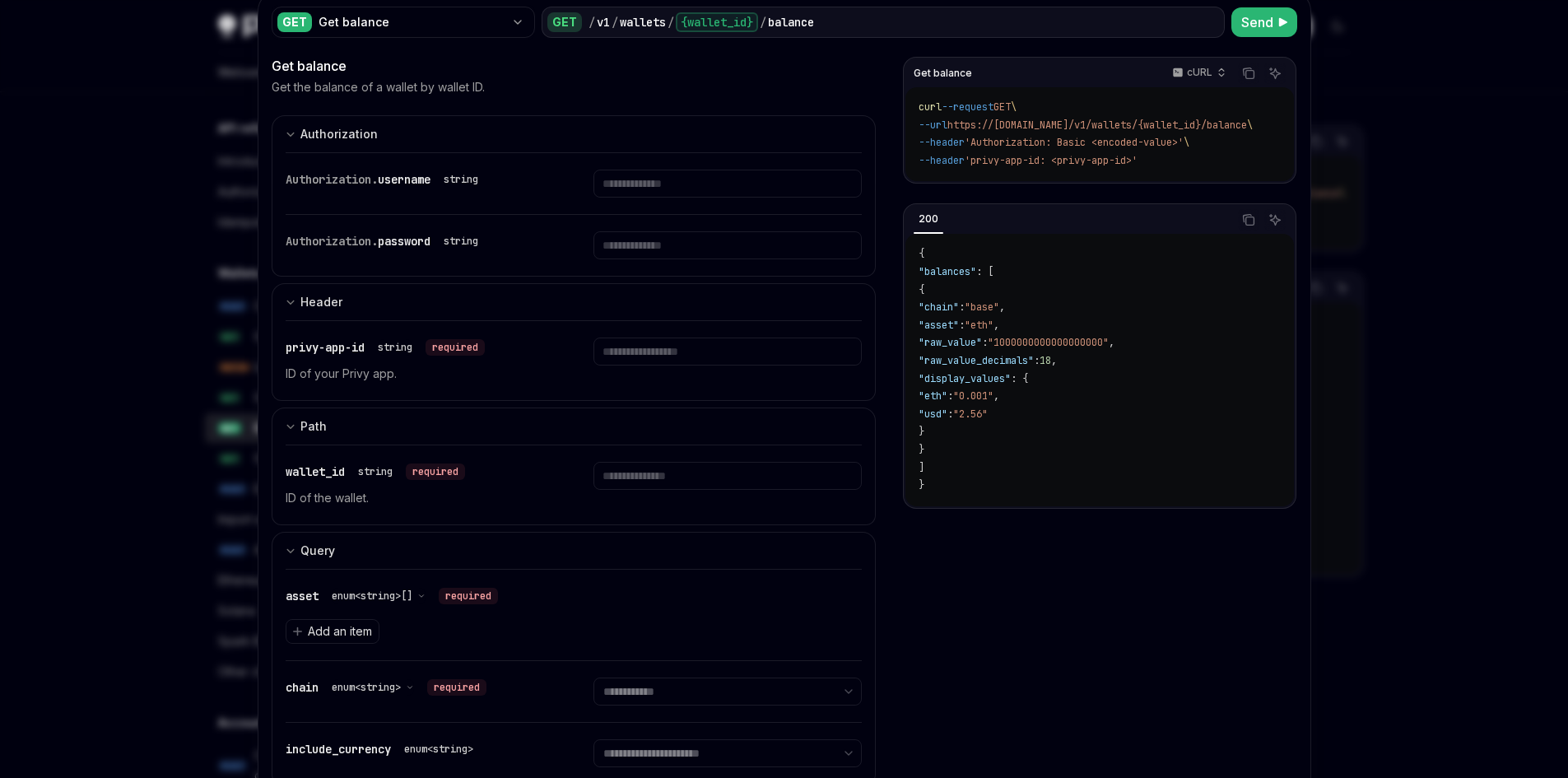
scroll to position [26, 0]
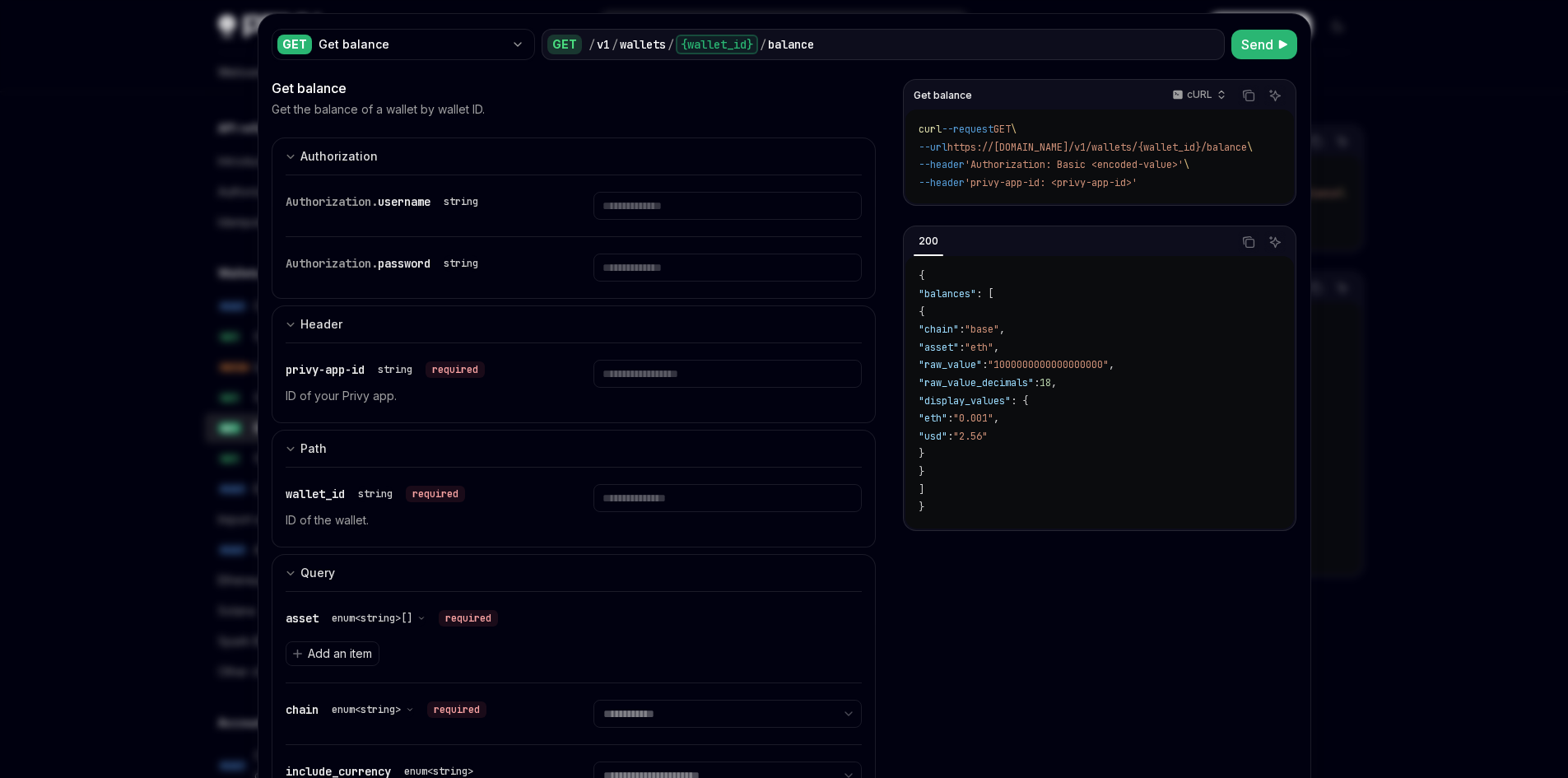
click at [120, 174] on div at bounding box center [784, 389] width 1568 height 778
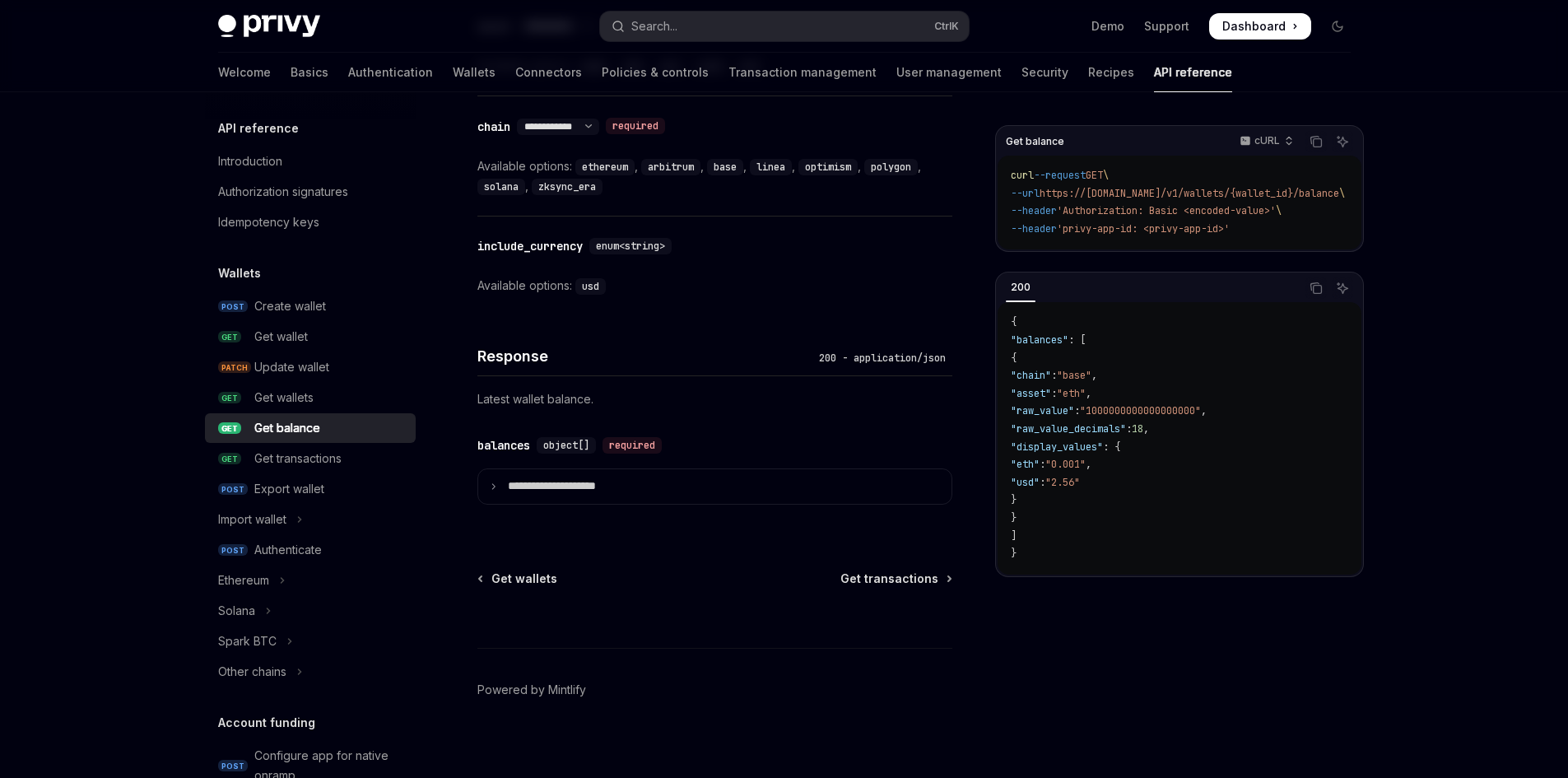
scroll to position [855, 0]
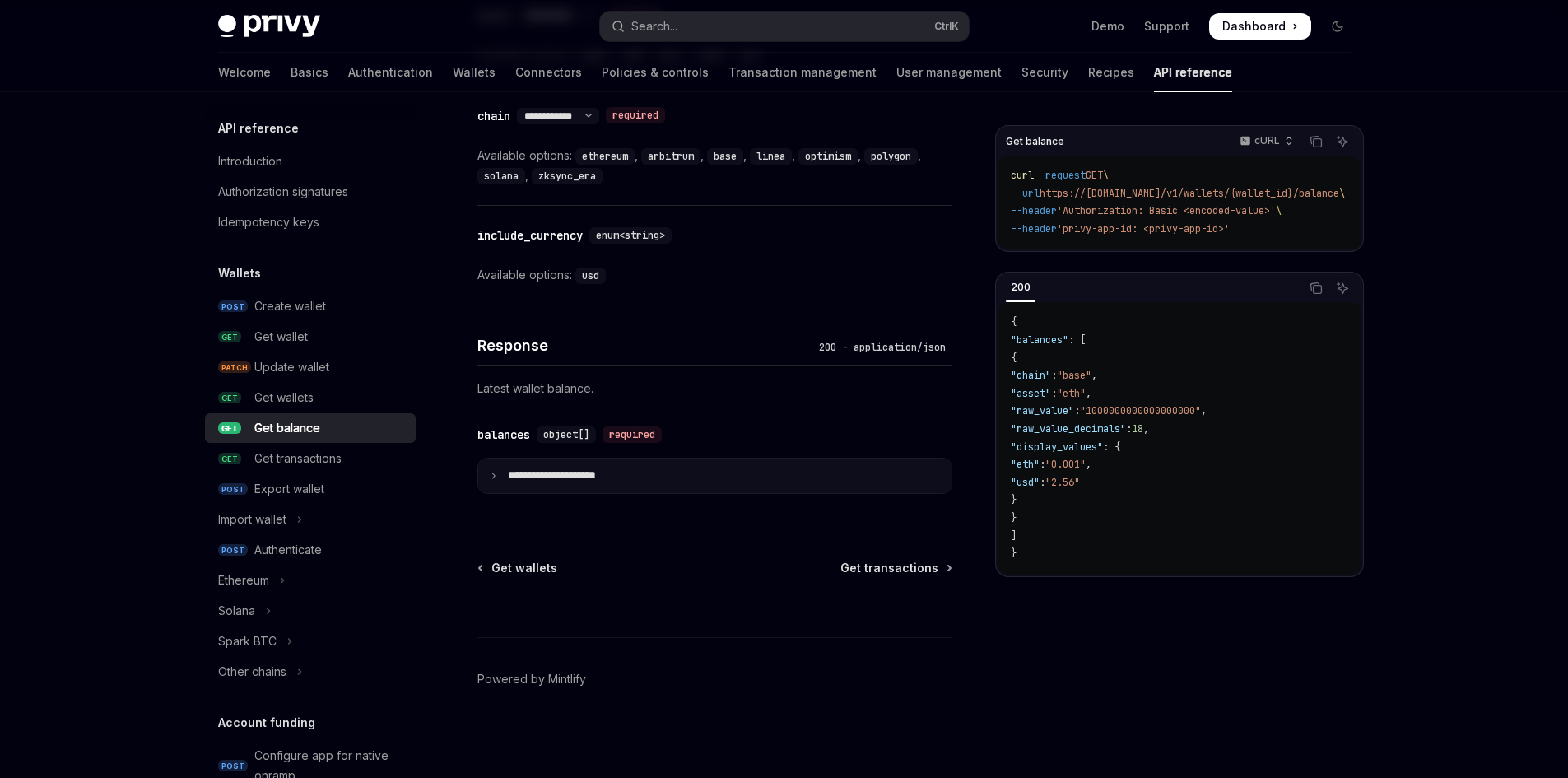
click at [526, 481] on p "**********" at bounding box center [566, 476] width 115 height 15
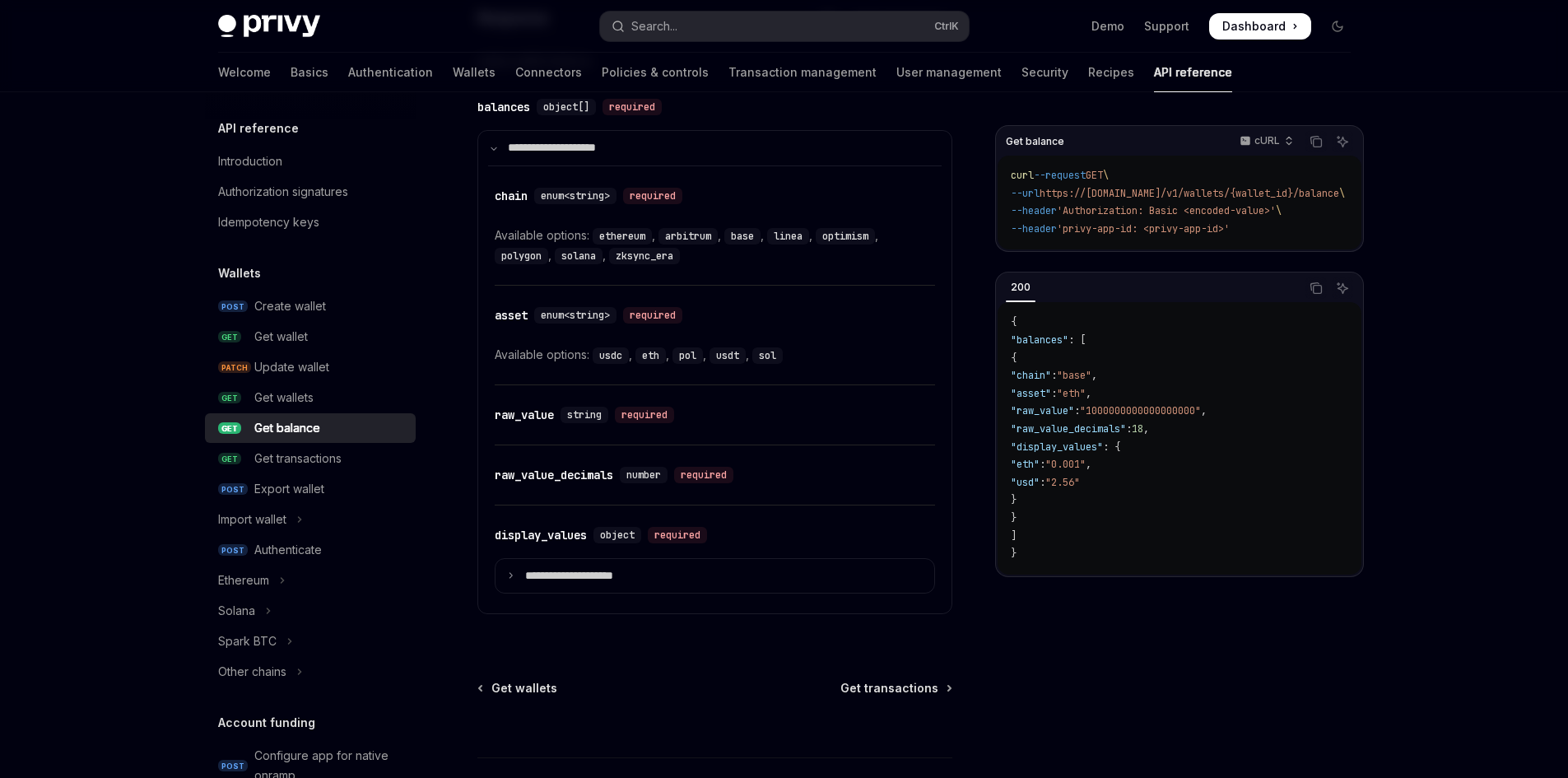
scroll to position [1185, 0]
click at [634, 580] on summary "**********" at bounding box center [714, 575] width 438 height 35
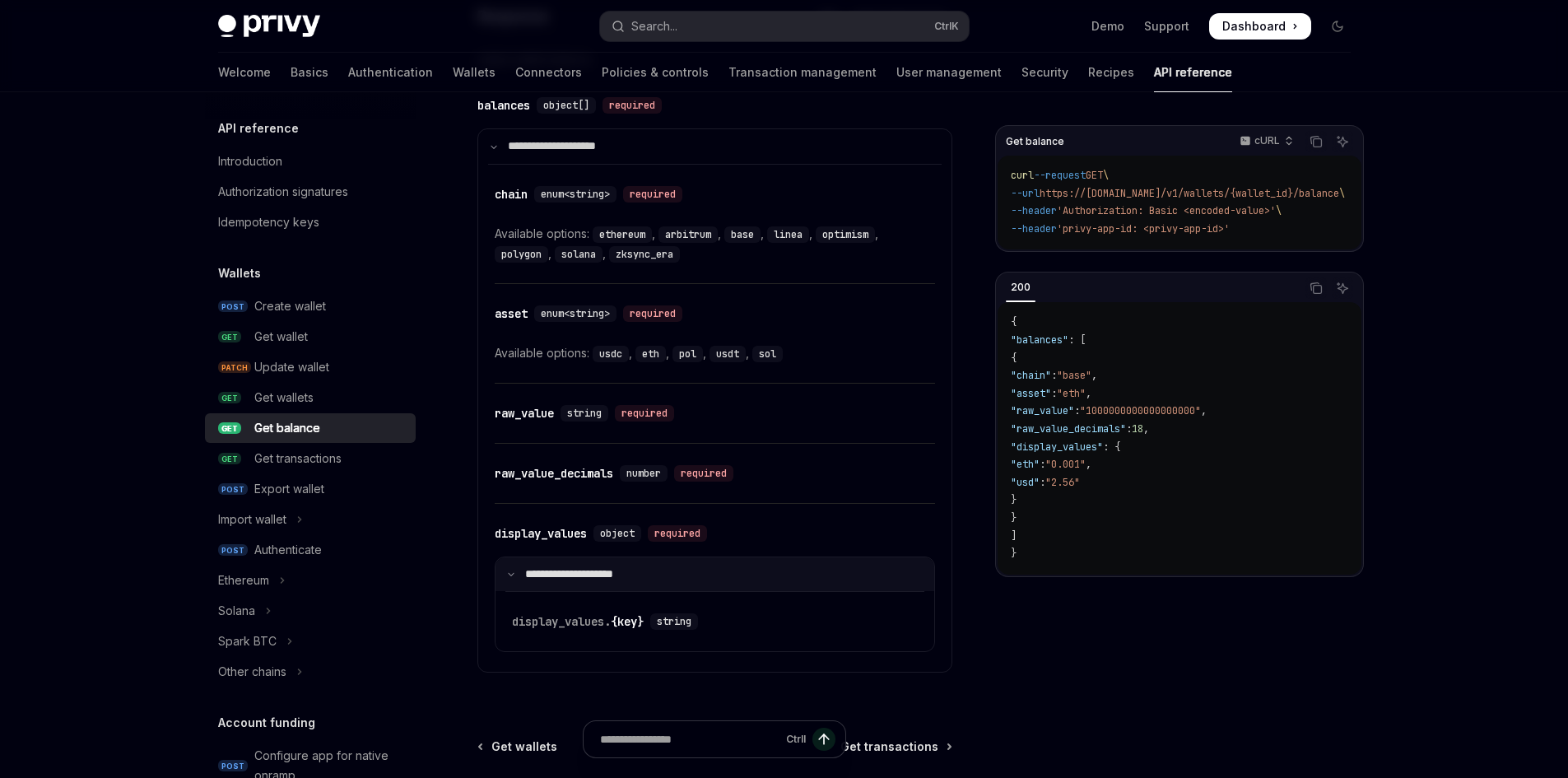
click at [634, 576] on p "**********" at bounding box center [579, 575] width 110 height 15
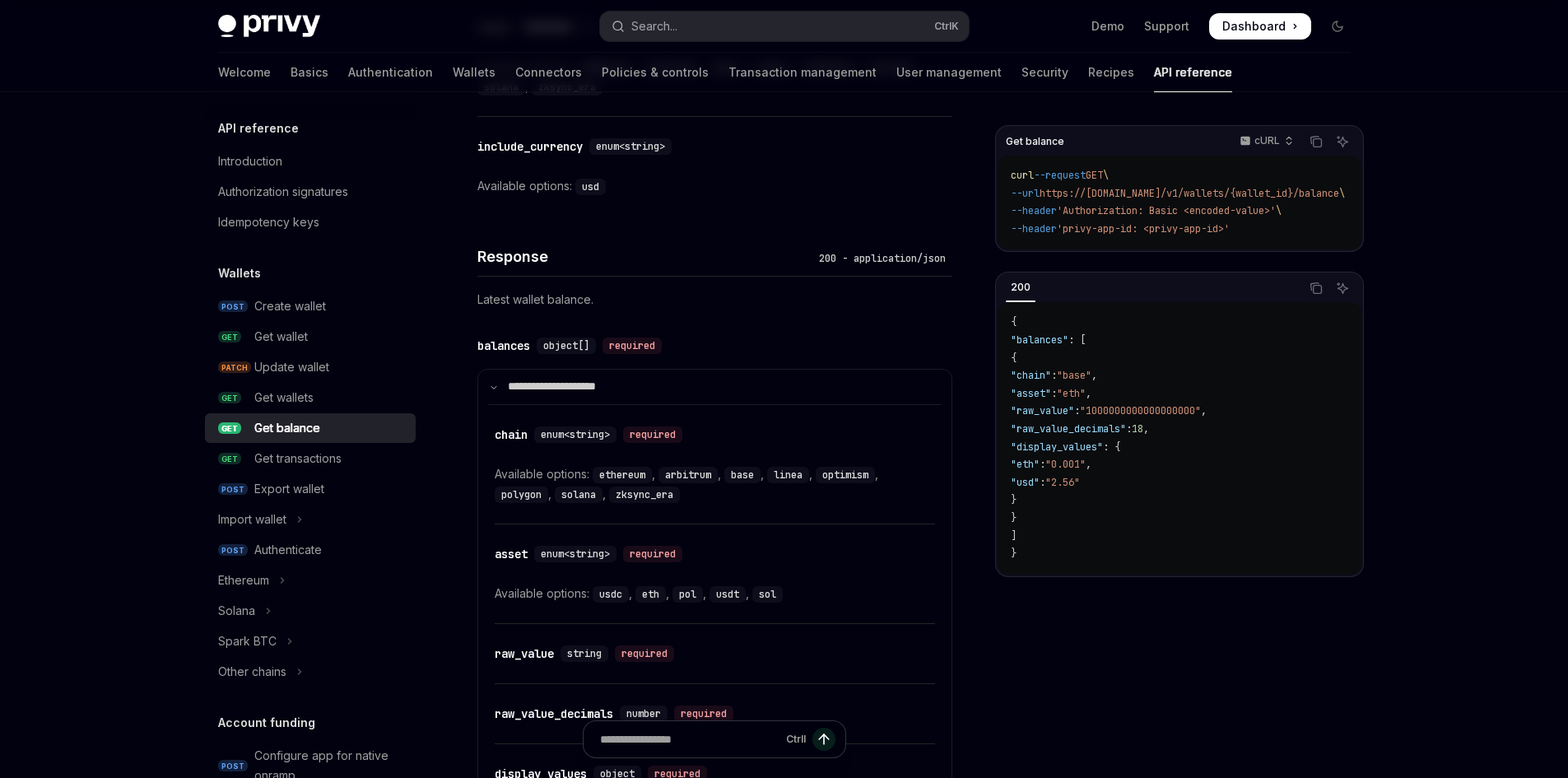
scroll to position [937, 0]
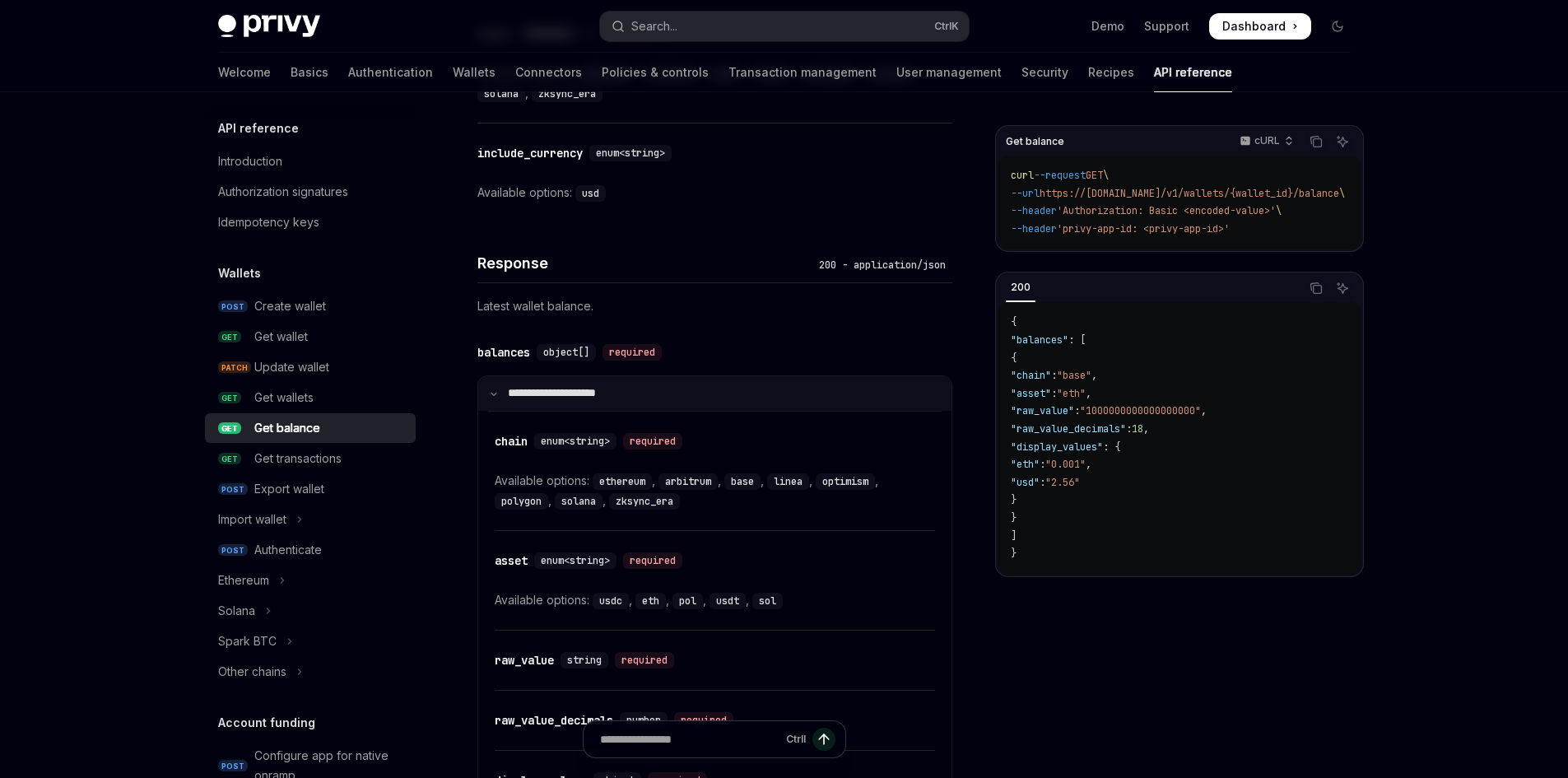
click at [610, 390] on p "**********" at bounding box center [563, 393] width 110 height 15
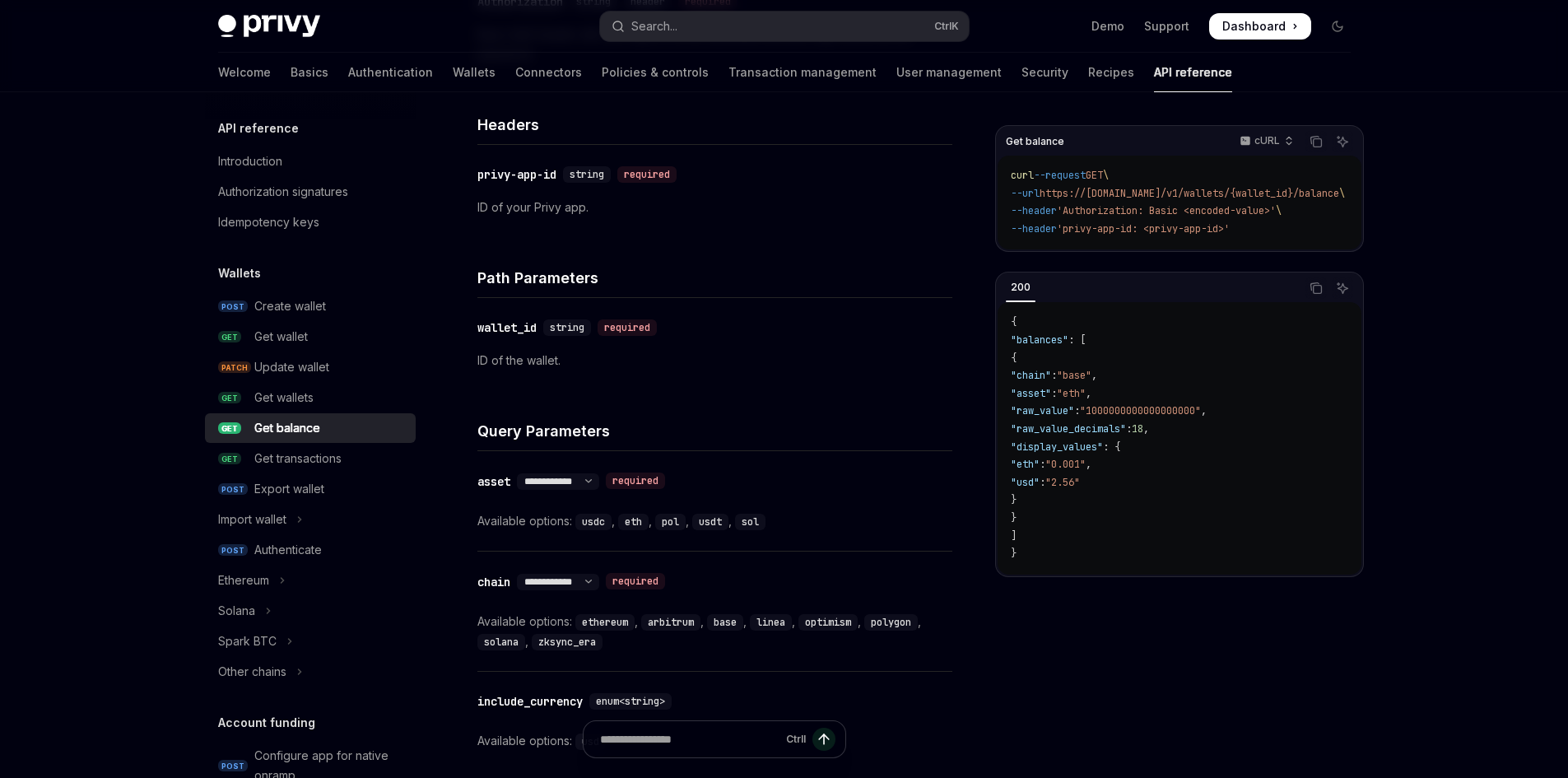
scroll to position [361, 0]
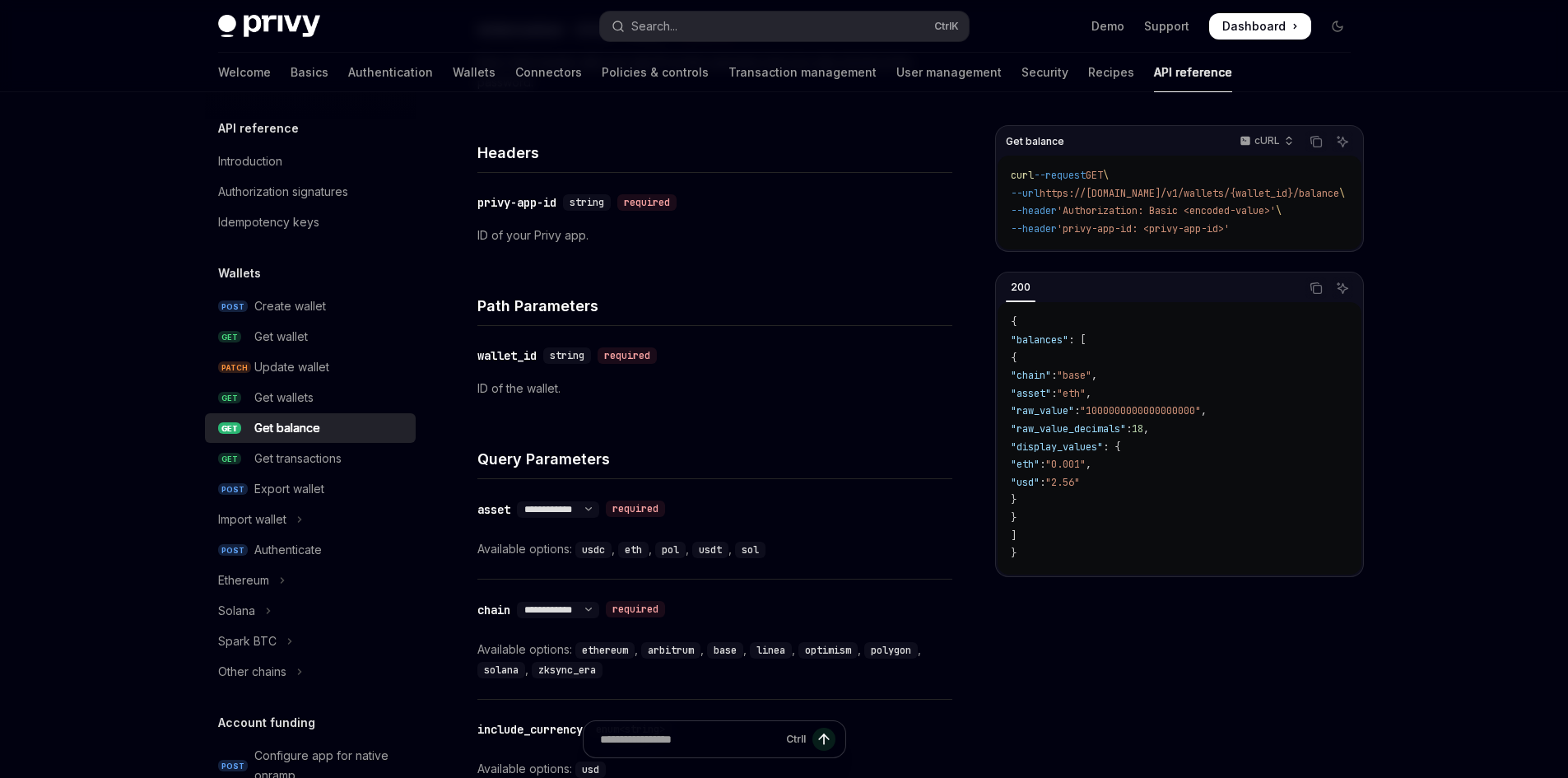
click at [56, 171] on div "Skip to main content Privy Docs home page Search... Ctrl K Demo Support Dashboa…" at bounding box center [784, 456] width 1568 height 1635
